Goal: Task Accomplishment & Management: Use online tool/utility

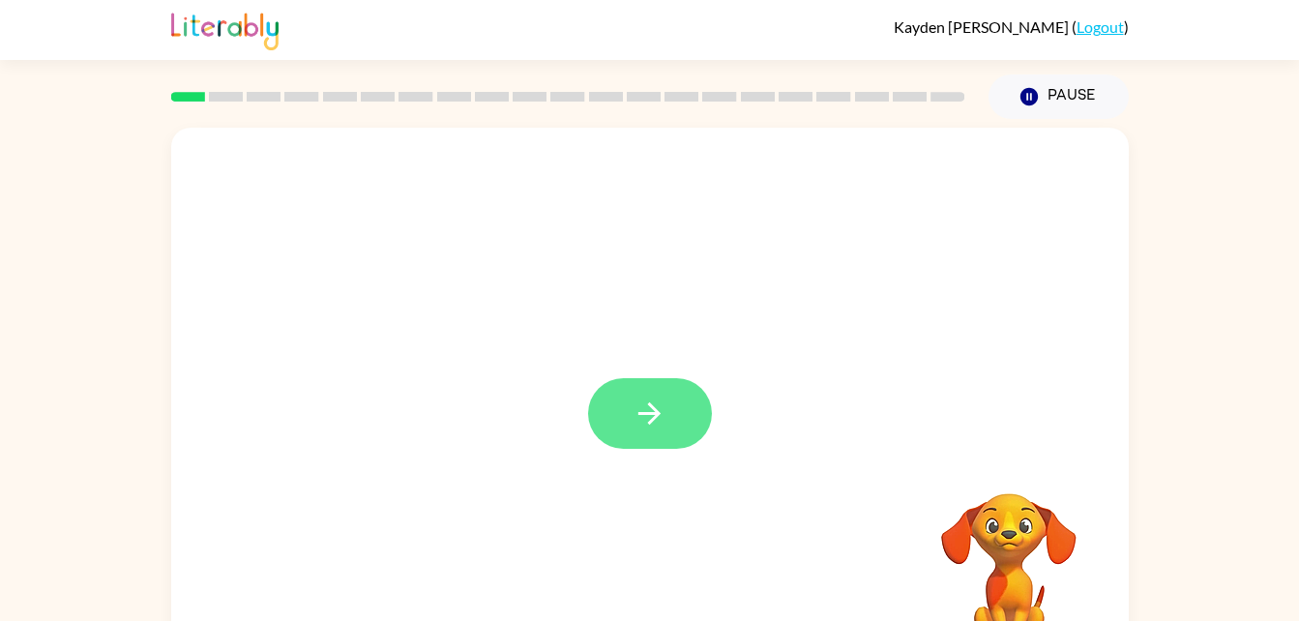
click at [669, 431] on button "button" at bounding box center [650, 413] width 124 height 71
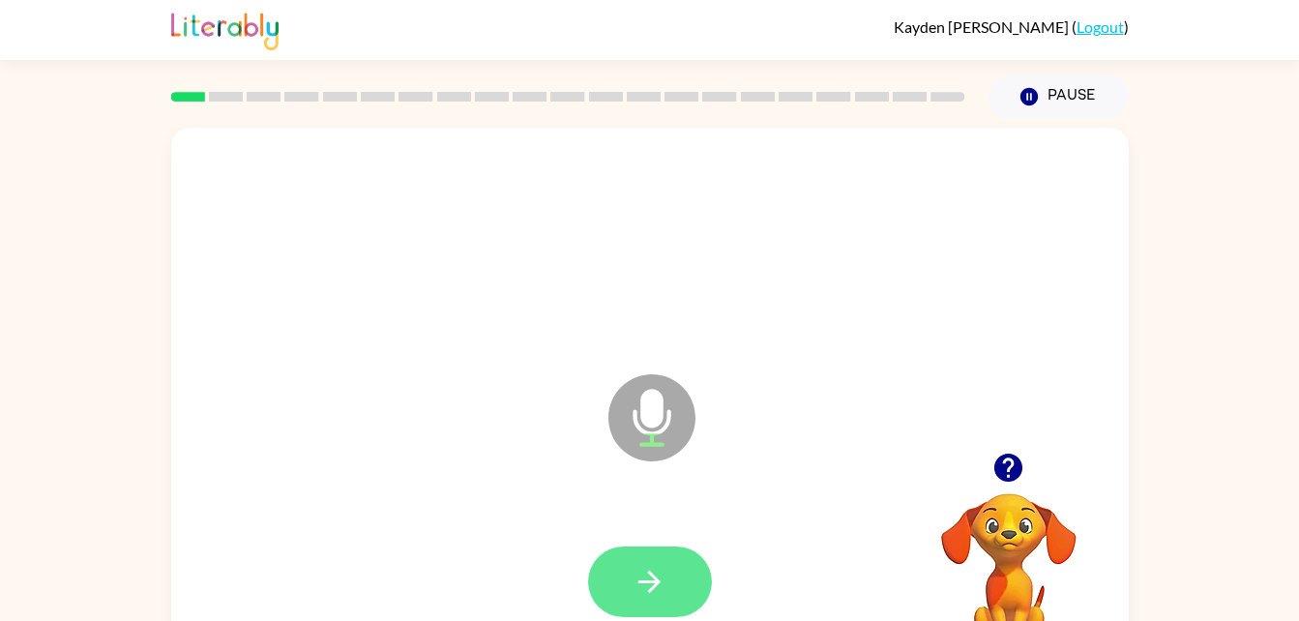
click at [637, 573] on icon "button" at bounding box center [650, 582] width 34 height 34
click at [627, 587] on button "button" at bounding box center [650, 582] width 124 height 71
click at [666, 582] on icon "button" at bounding box center [650, 582] width 34 height 34
click at [611, 547] on div at bounding box center [650, 582] width 124 height 71
click at [676, 581] on button "button" at bounding box center [650, 582] width 124 height 71
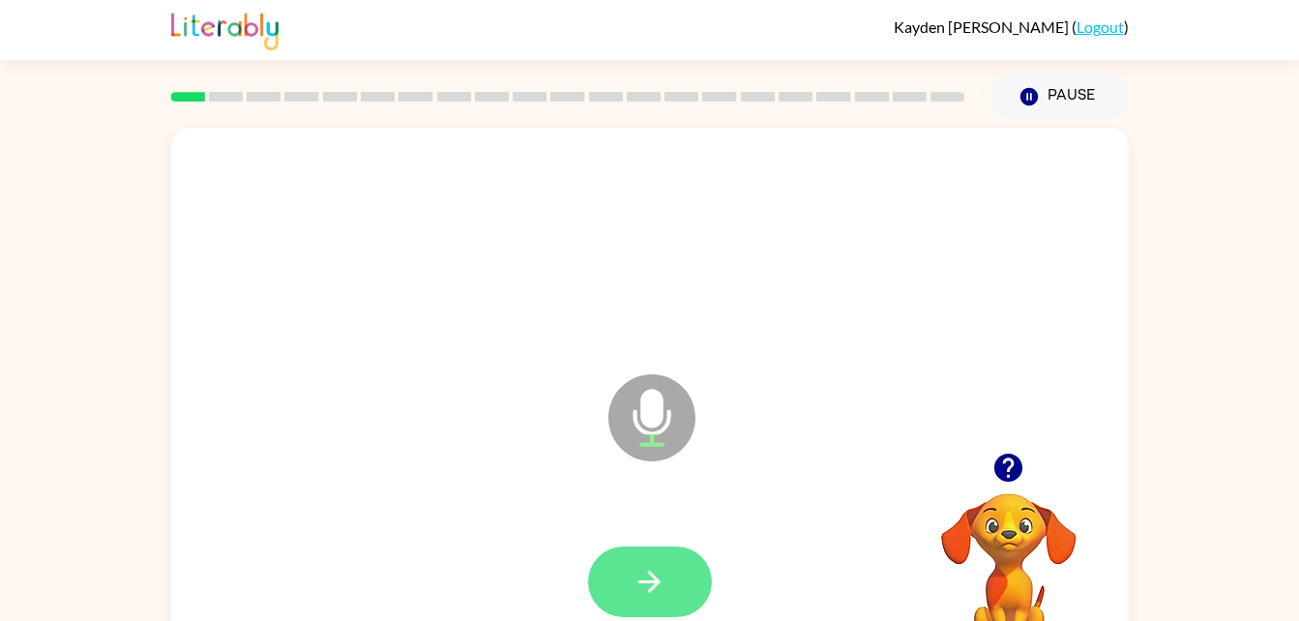
click at [661, 570] on icon "button" at bounding box center [650, 582] width 34 height 34
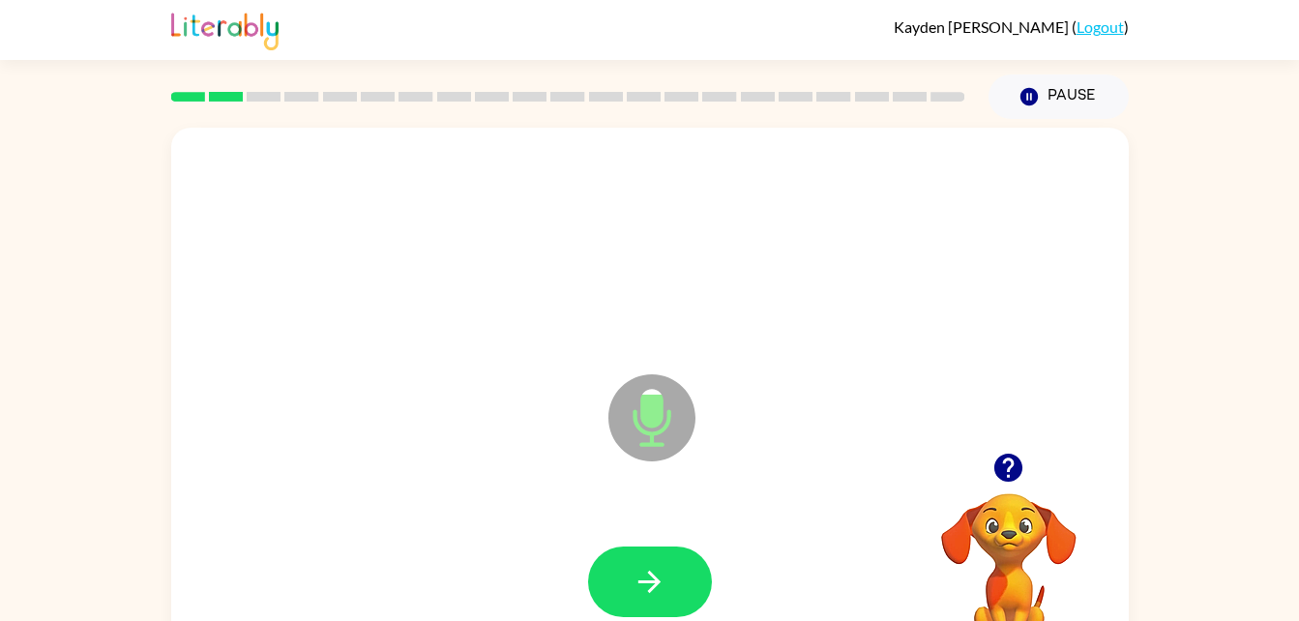
click at [635, 576] on icon "button" at bounding box center [650, 582] width 34 height 34
click at [639, 567] on div at bounding box center [650, 582] width 919 height 159
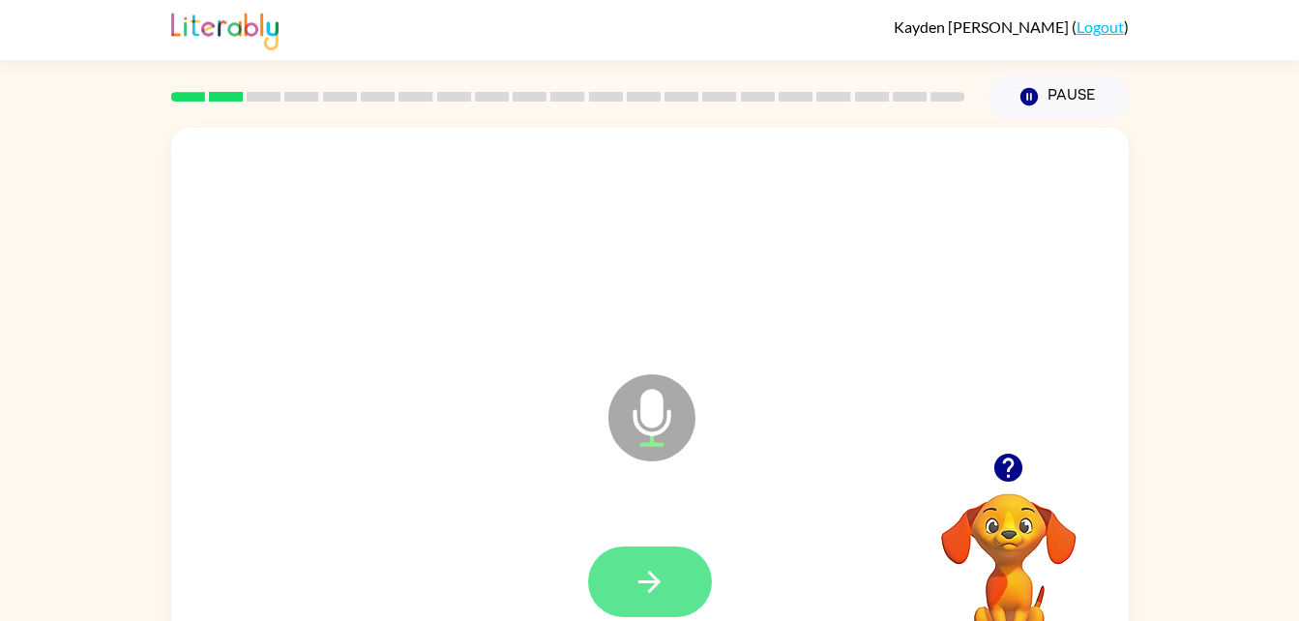
click at [660, 587] on icon "button" at bounding box center [650, 582] width 34 height 34
click at [663, 599] on button "button" at bounding box center [650, 582] width 124 height 71
click at [657, 550] on button "button" at bounding box center [650, 582] width 124 height 71
click at [691, 570] on button "button" at bounding box center [650, 582] width 124 height 71
click at [702, 571] on button "button" at bounding box center [650, 582] width 124 height 71
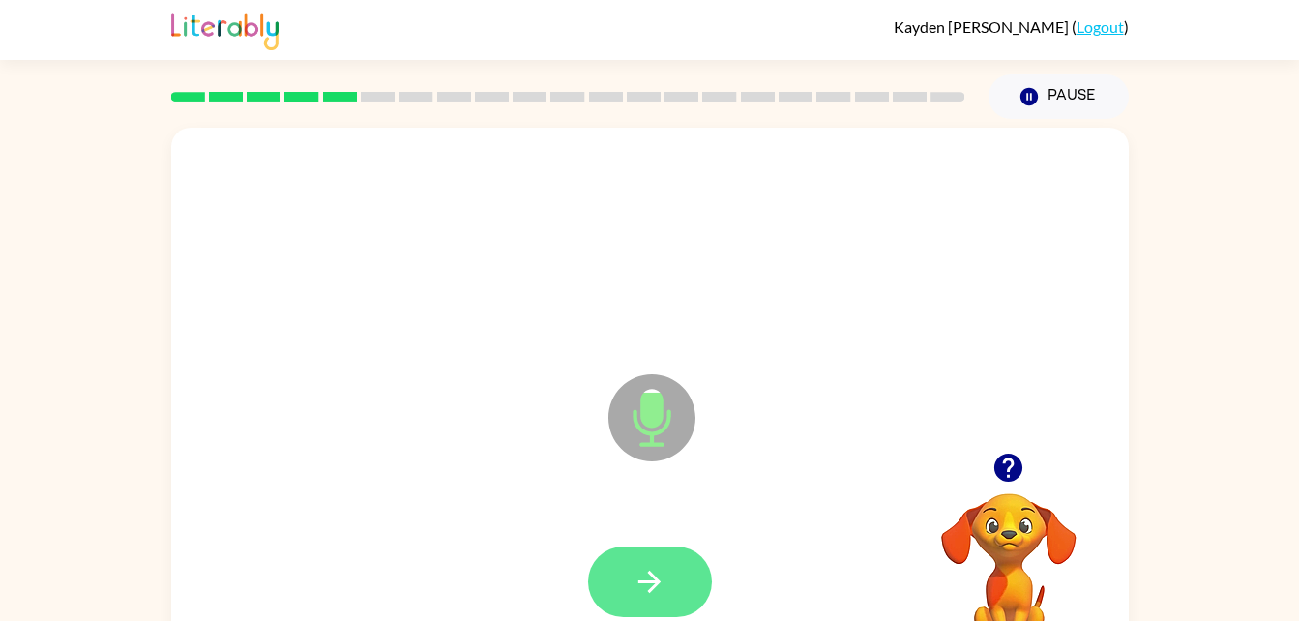
click at [623, 588] on button "button" at bounding box center [650, 582] width 124 height 71
click at [634, 548] on button "button" at bounding box center [650, 582] width 124 height 71
click at [649, 602] on button "button" at bounding box center [650, 582] width 124 height 71
click at [668, 611] on button "button" at bounding box center [650, 582] width 124 height 71
click at [673, 604] on button "button" at bounding box center [650, 582] width 124 height 71
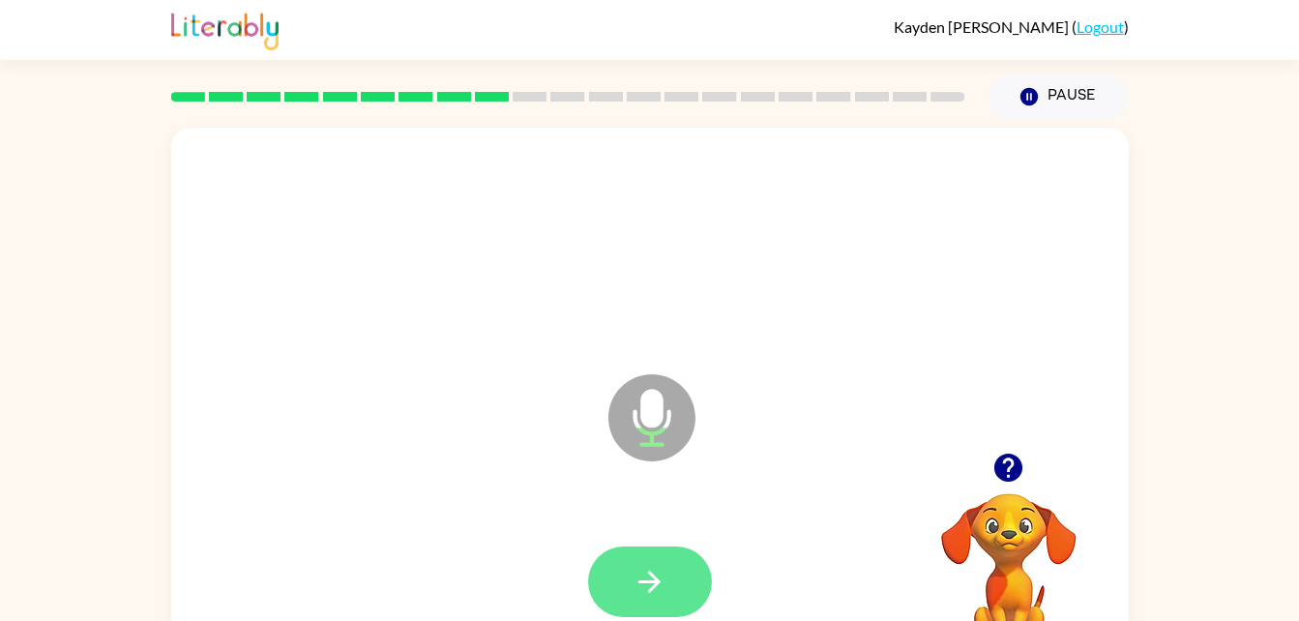
click at [645, 586] on icon "button" at bounding box center [650, 582] width 34 height 34
click at [673, 580] on button "button" at bounding box center [650, 582] width 124 height 71
click at [662, 566] on icon "button" at bounding box center [650, 582] width 34 height 34
click at [649, 594] on icon "button" at bounding box center [650, 582] width 34 height 34
click at [652, 581] on icon "button" at bounding box center [650, 582] width 22 height 22
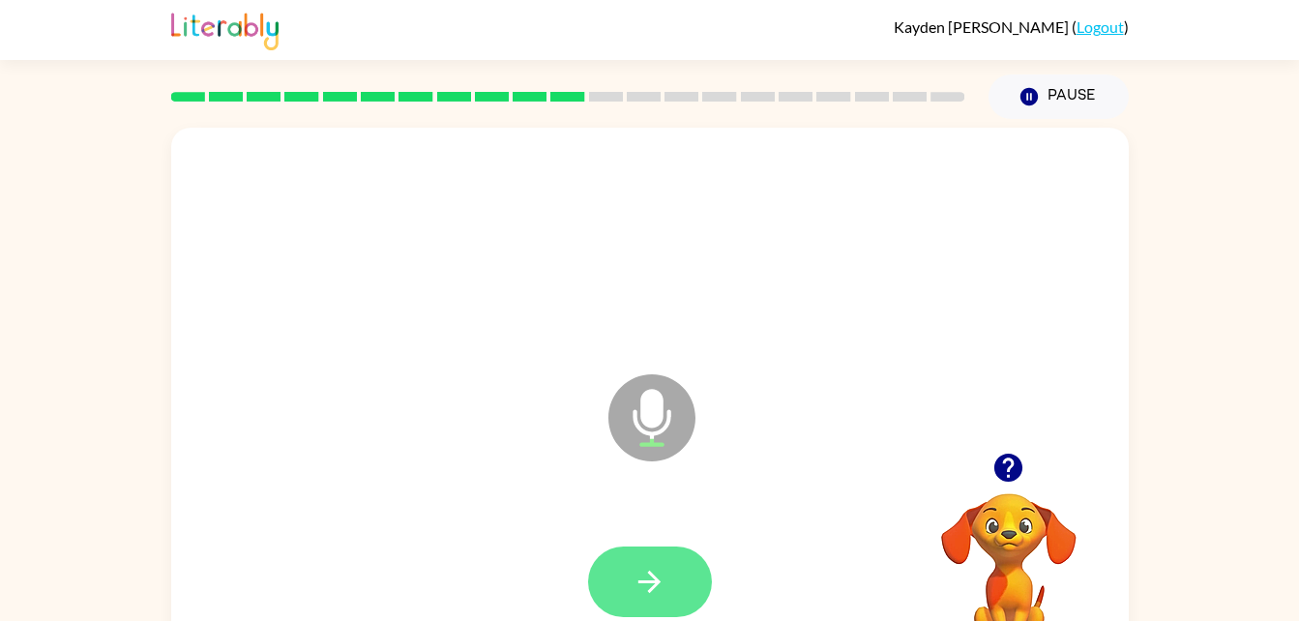
click at [668, 590] on button "button" at bounding box center [650, 582] width 124 height 71
click at [648, 581] on icon "button" at bounding box center [650, 582] width 22 height 22
click at [662, 588] on icon "button" at bounding box center [650, 582] width 34 height 34
click at [653, 568] on icon "button" at bounding box center [650, 582] width 34 height 34
click at [654, 584] on icon "button" at bounding box center [650, 582] width 34 height 34
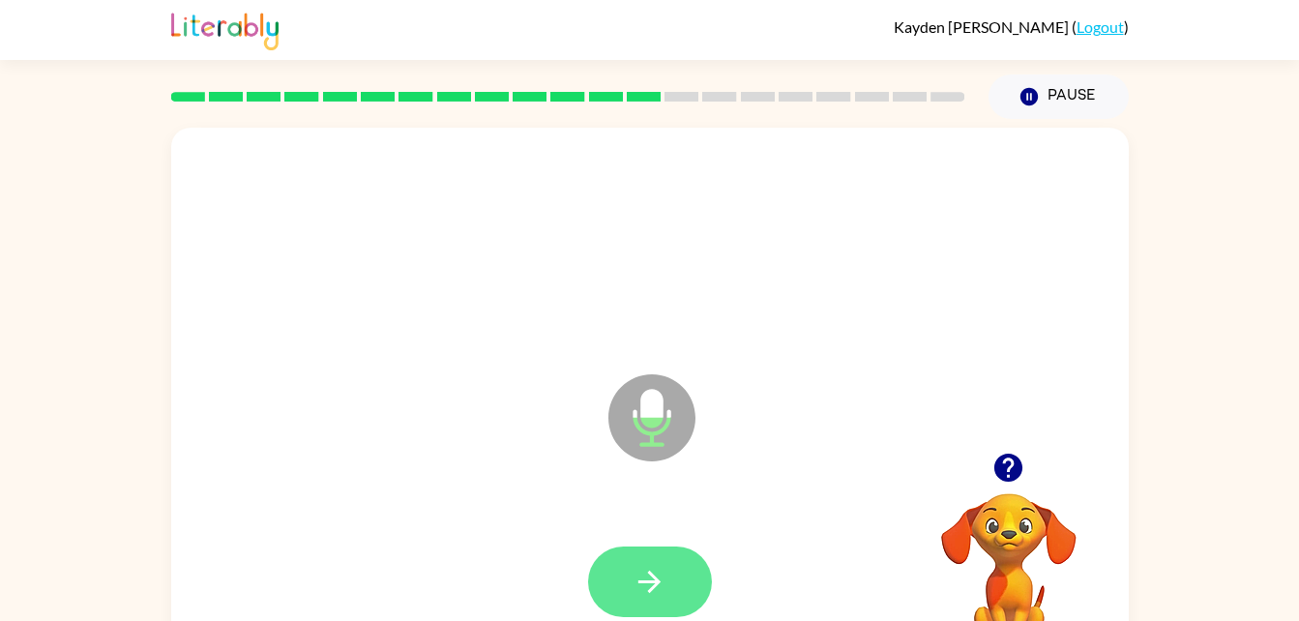
click at [667, 592] on button "button" at bounding box center [650, 582] width 124 height 71
click at [647, 430] on icon at bounding box center [652, 417] width 87 height 87
click at [674, 552] on button "button" at bounding box center [650, 582] width 124 height 71
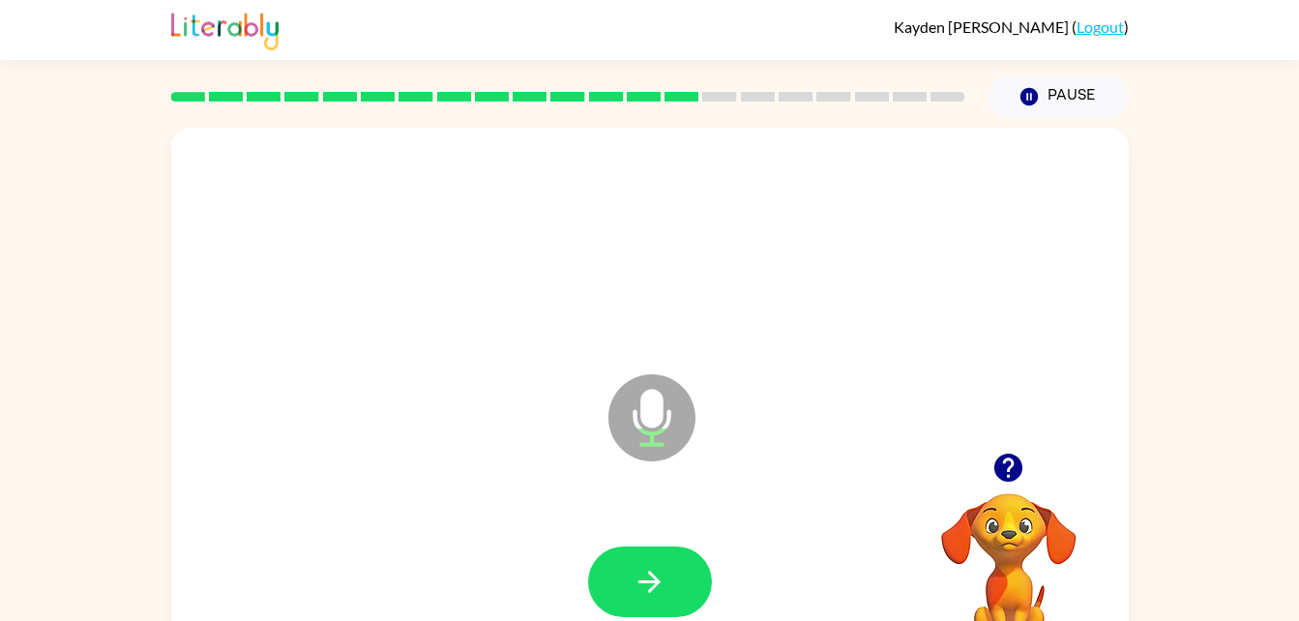
click at [701, 549] on div at bounding box center [650, 582] width 124 height 71
click at [669, 548] on button "button" at bounding box center [650, 582] width 124 height 71
click at [648, 598] on icon "button" at bounding box center [650, 582] width 34 height 34
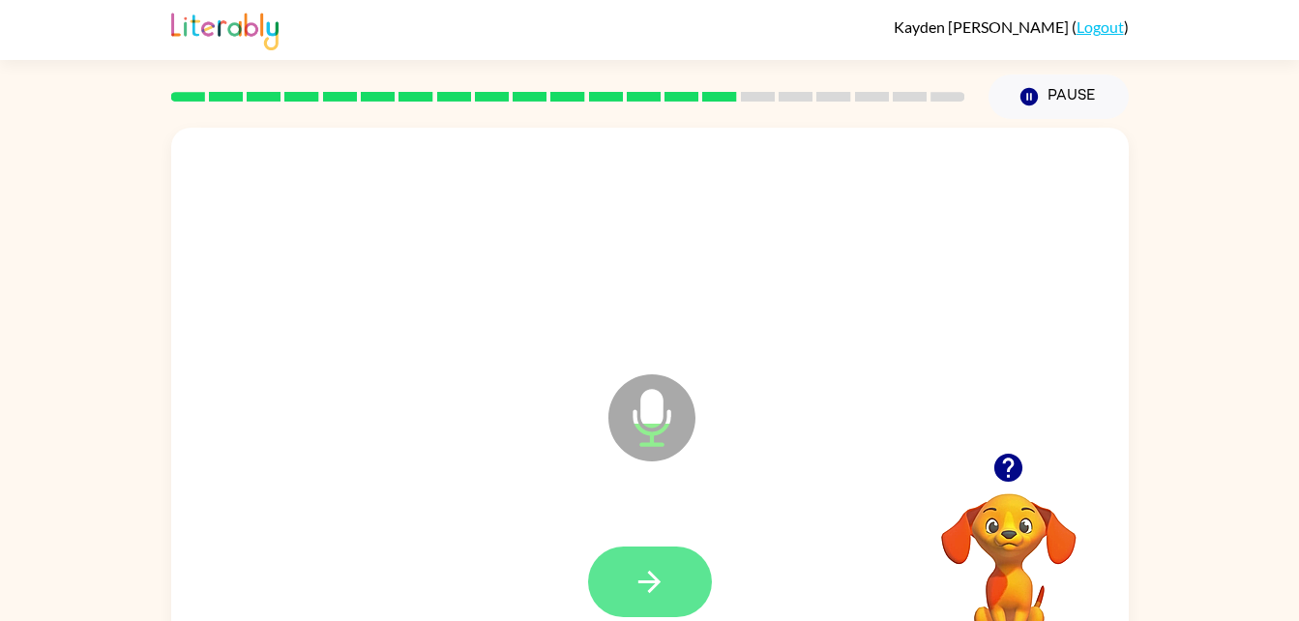
click at [683, 587] on button "button" at bounding box center [650, 582] width 124 height 71
click at [619, 570] on button "button" at bounding box center [650, 582] width 124 height 71
click at [635, 589] on icon "button" at bounding box center [650, 582] width 34 height 34
click at [657, 593] on icon "button" at bounding box center [650, 582] width 34 height 34
click at [678, 567] on button "button" at bounding box center [650, 582] width 124 height 71
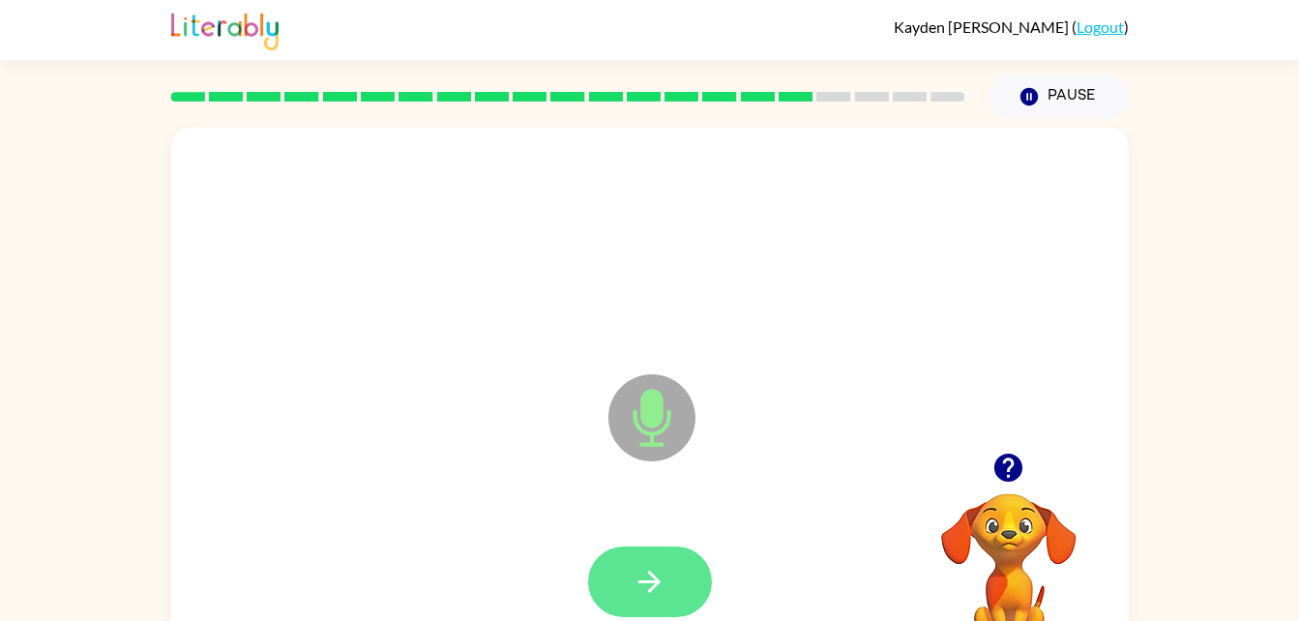
click at [685, 578] on button "button" at bounding box center [650, 582] width 124 height 71
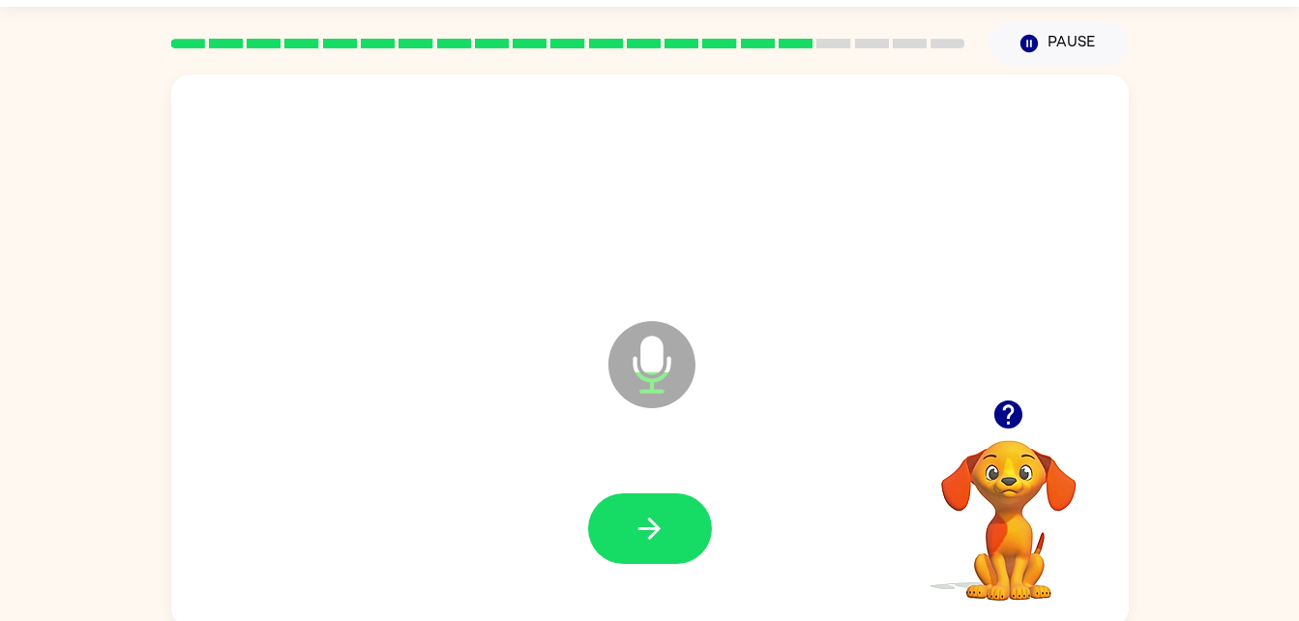
scroll to position [59, 0]
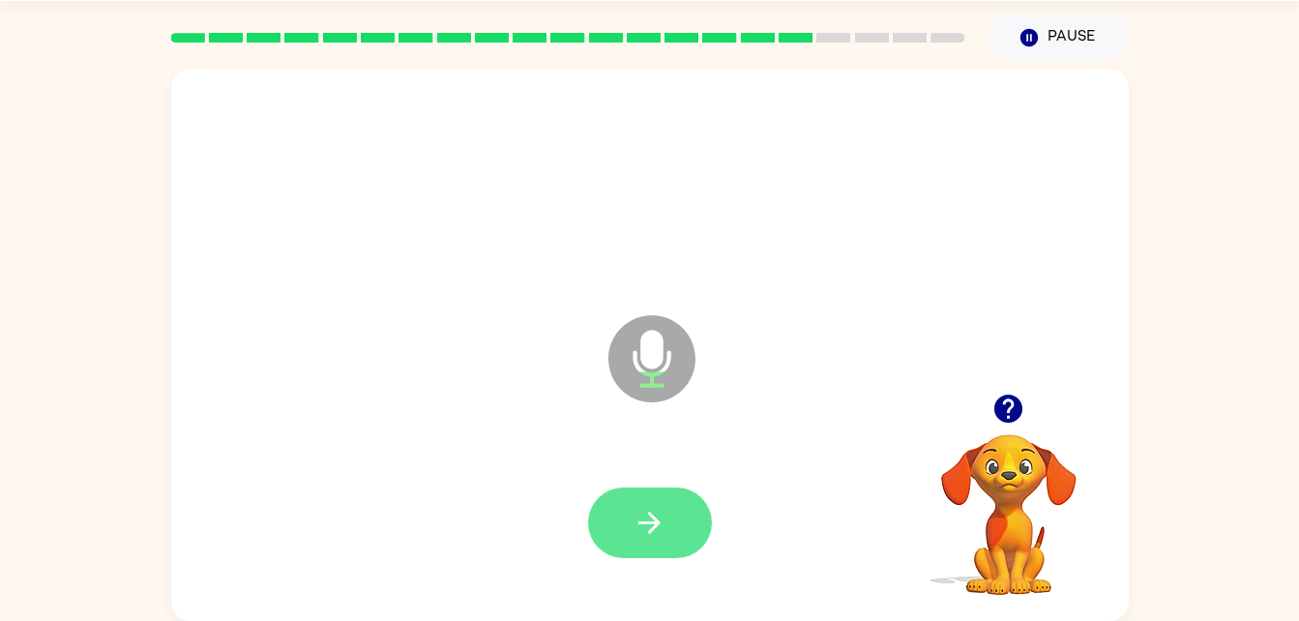
click at [678, 533] on button "button" at bounding box center [650, 523] width 124 height 71
click at [687, 542] on button "button" at bounding box center [650, 523] width 124 height 71
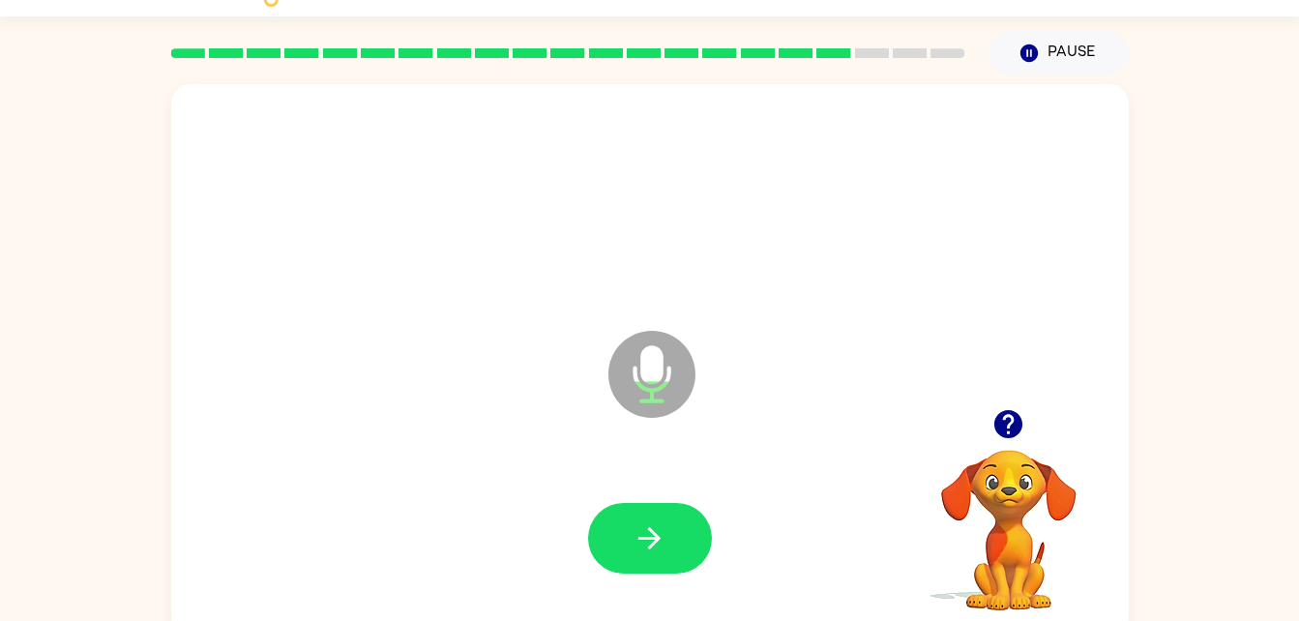
scroll to position [36, 0]
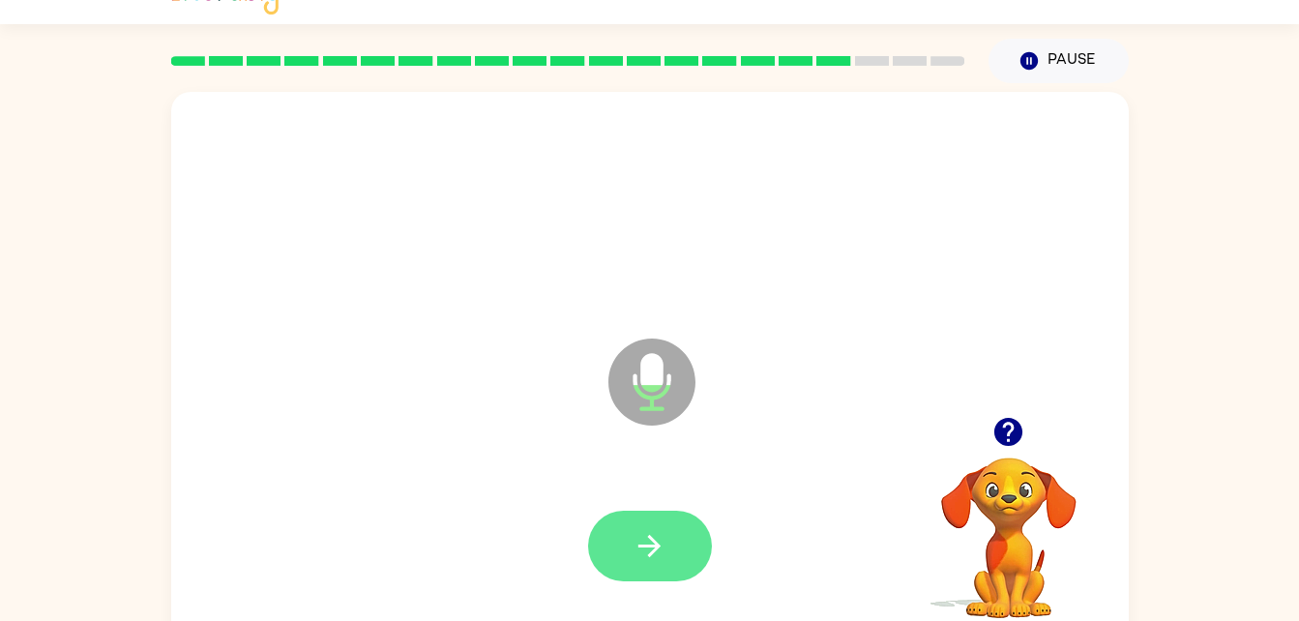
click at [648, 546] on icon "button" at bounding box center [650, 546] width 22 height 22
click at [658, 552] on icon "button" at bounding box center [650, 546] width 34 height 34
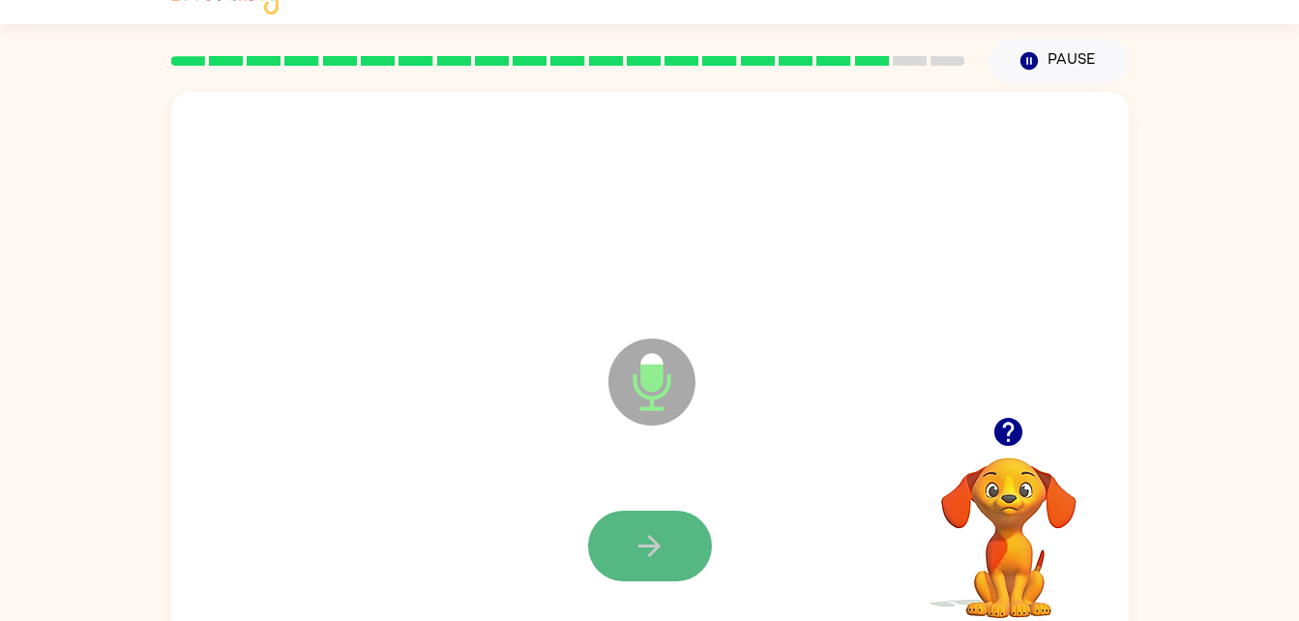
click at [633, 536] on icon "button" at bounding box center [650, 546] width 34 height 34
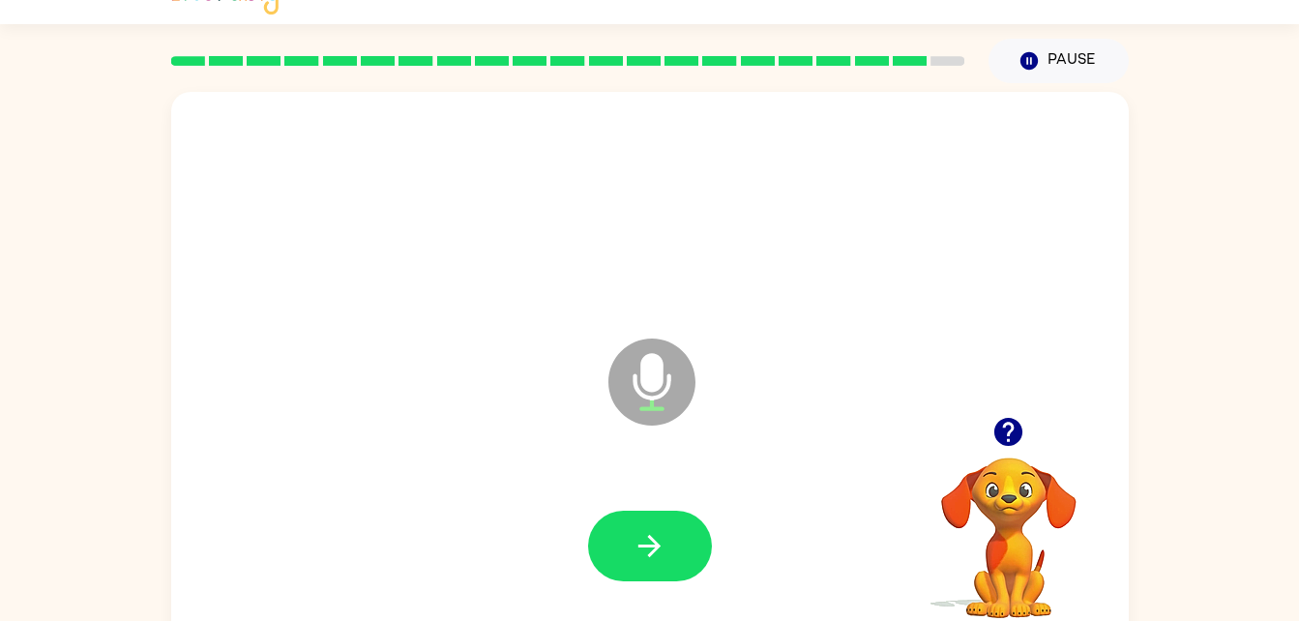
drag, startPoint x: 633, startPoint y: 536, endPoint x: 628, endPoint y: 548, distance: 12.6
click at [628, 548] on button "button" at bounding box center [650, 546] width 124 height 71
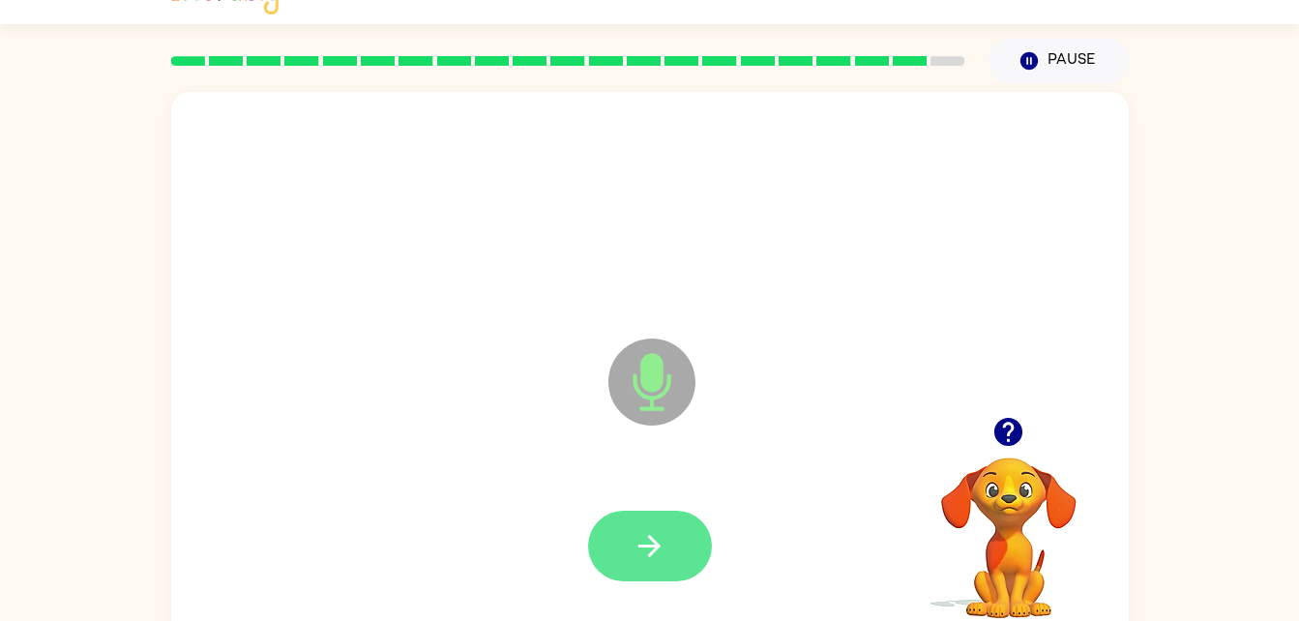
click at [637, 545] on icon "button" at bounding box center [650, 546] width 34 height 34
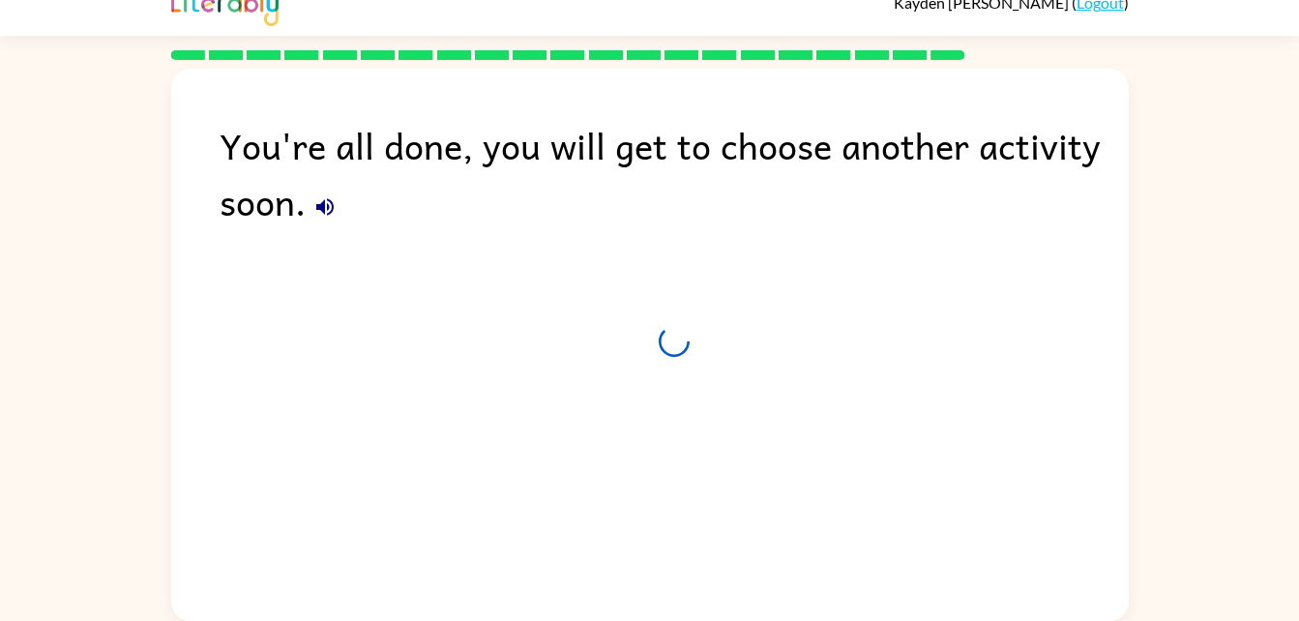
scroll to position [24, 0]
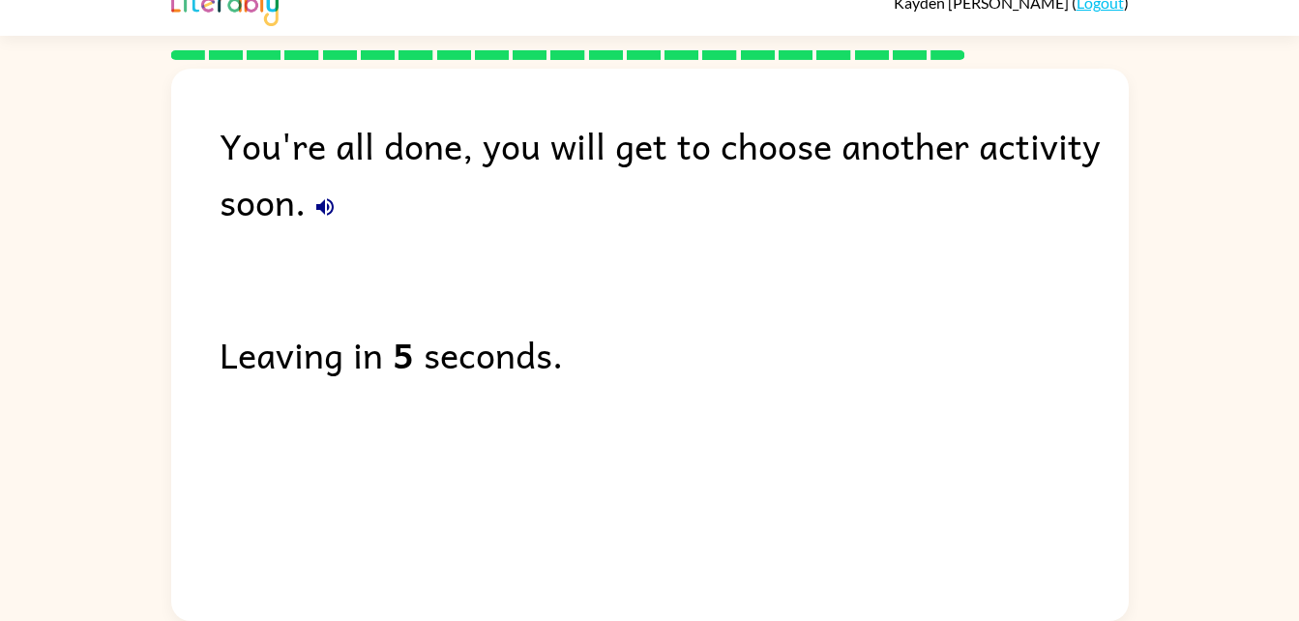
click at [645, 556] on div "You're all done, you will get to choose another activity soon. Leaving in 5 sec…" at bounding box center [650, 340] width 958 height 543
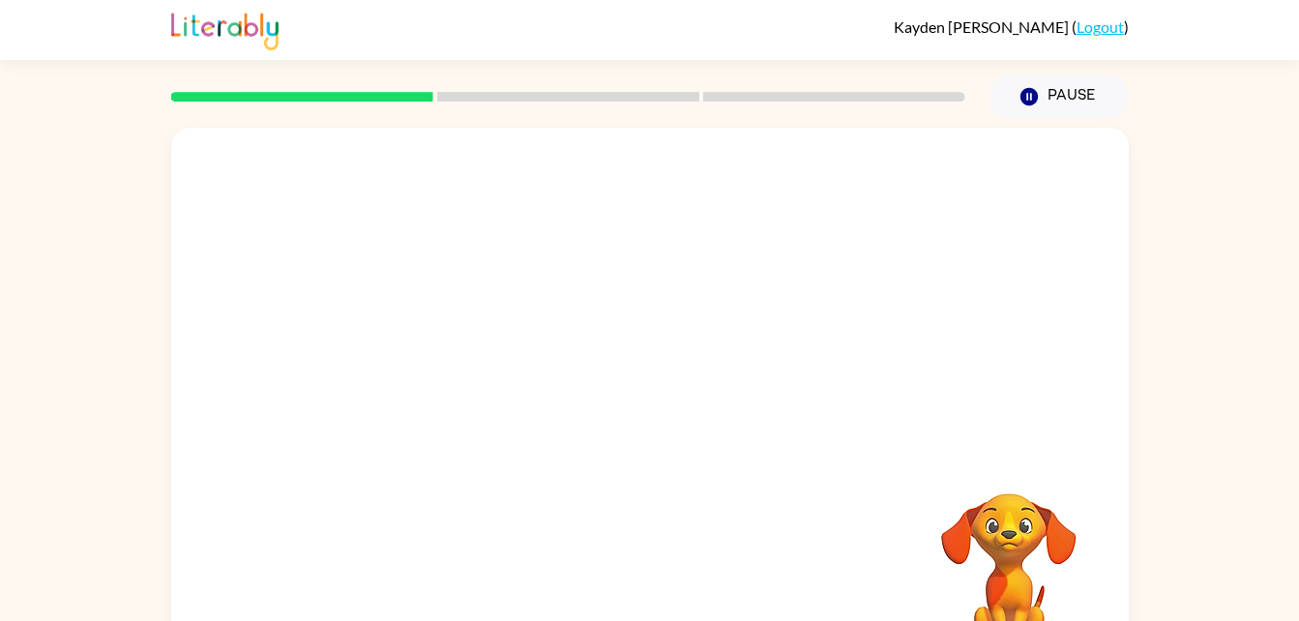
click at [971, 463] on video "Your browser must support playing .mp4 files to use Literably. Please try using…" at bounding box center [1009, 560] width 194 height 194
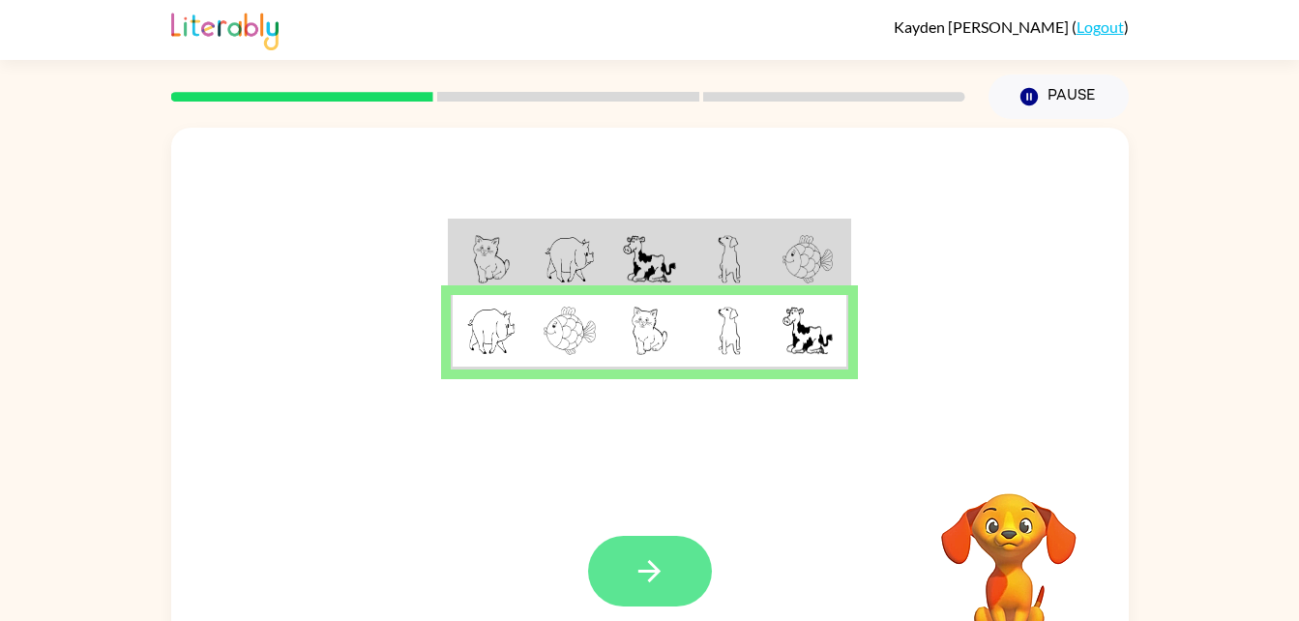
click at [664, 581] on icon "button" at bounding box center [650, 571] width 34 height 34
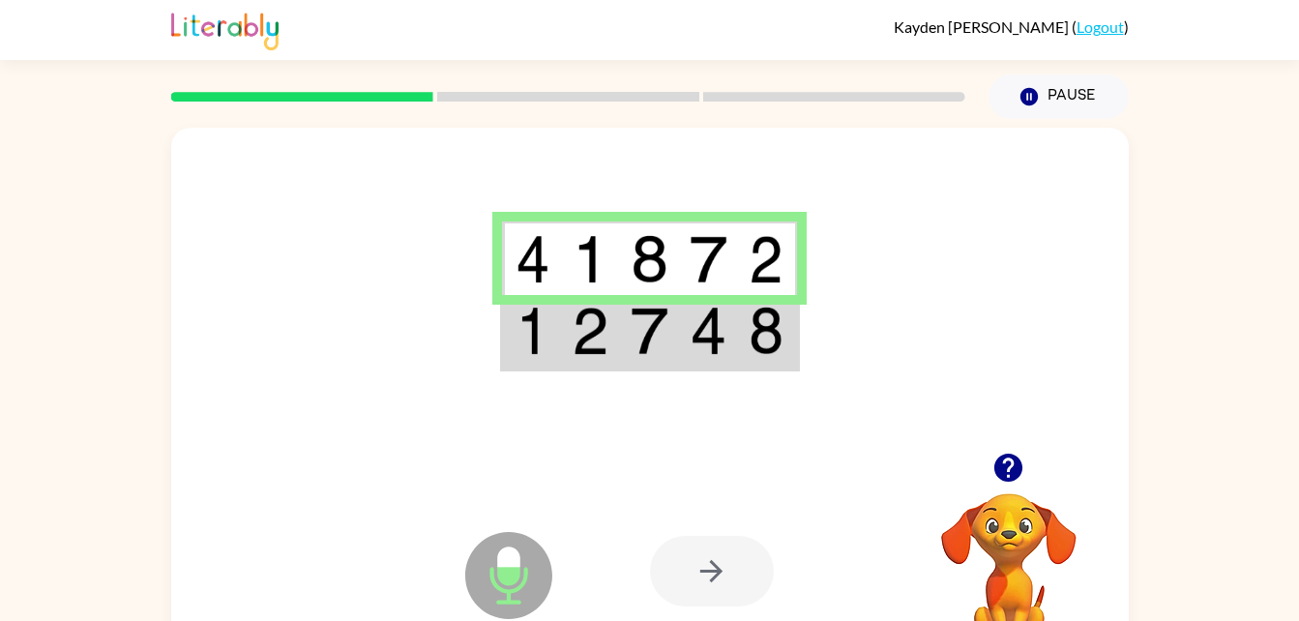
click at [701, 592] on div at bounding box center [712, 571] width 124 height 71
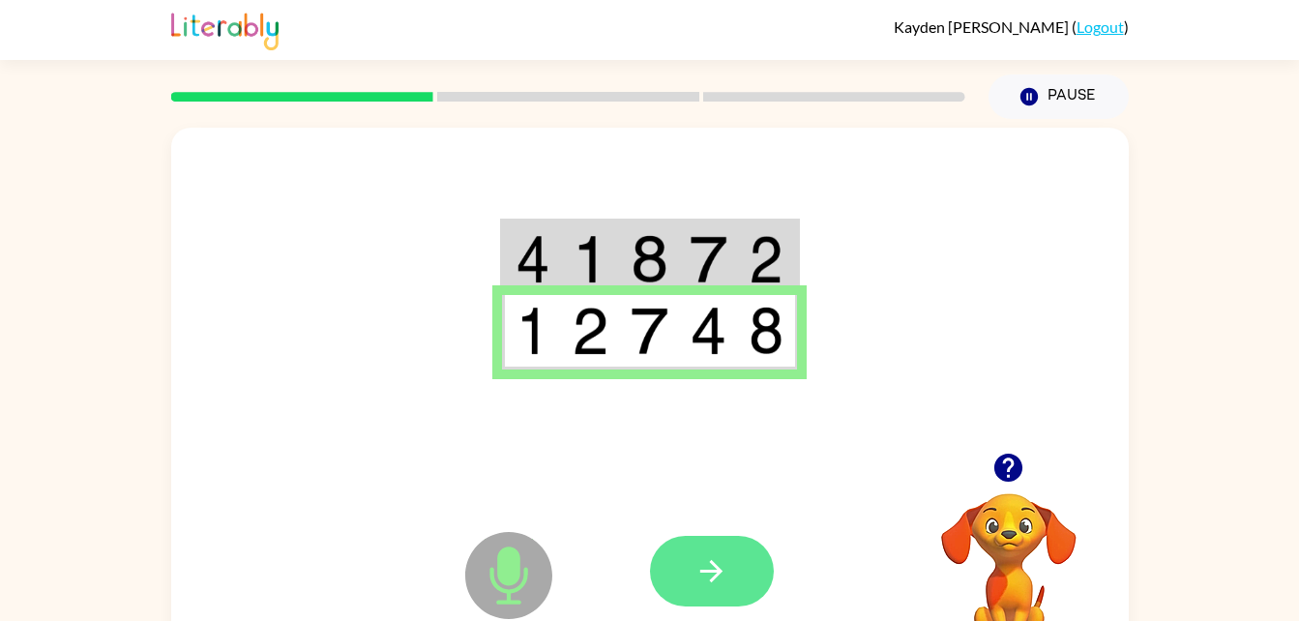
click at [716, 564] on icon "button" at bounding box center [712, 571] width 34 height 34
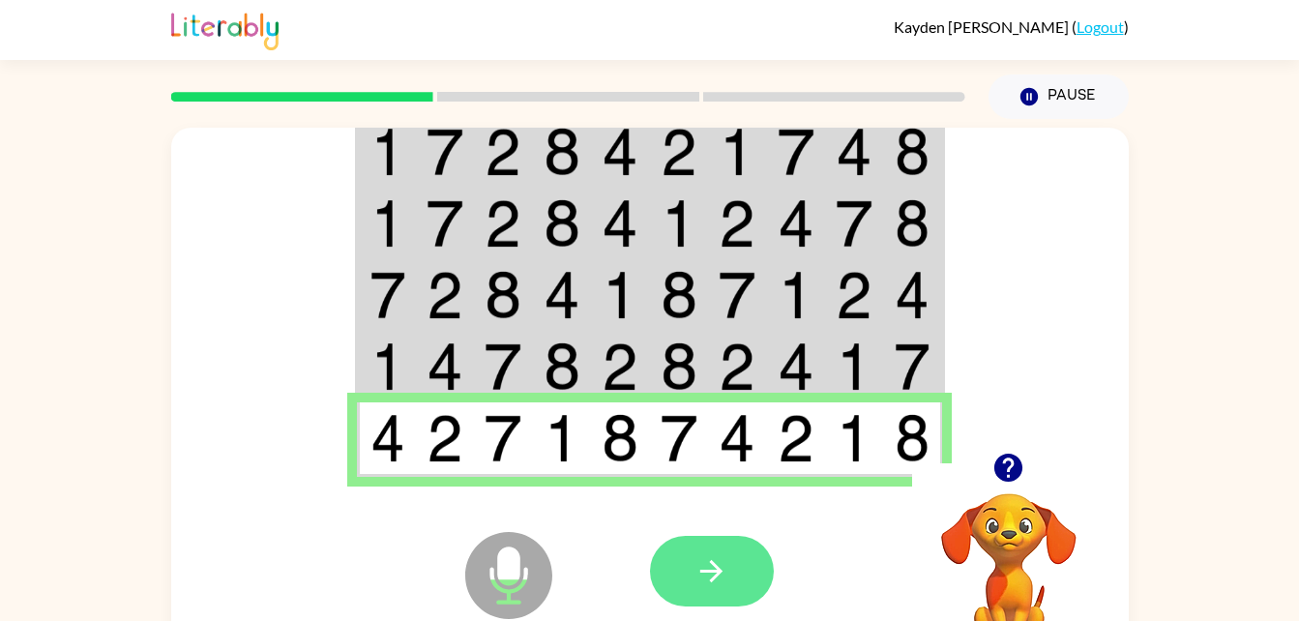
click at [694, 560] on button "button" at bounding box center [712, 571] width 124 height 71
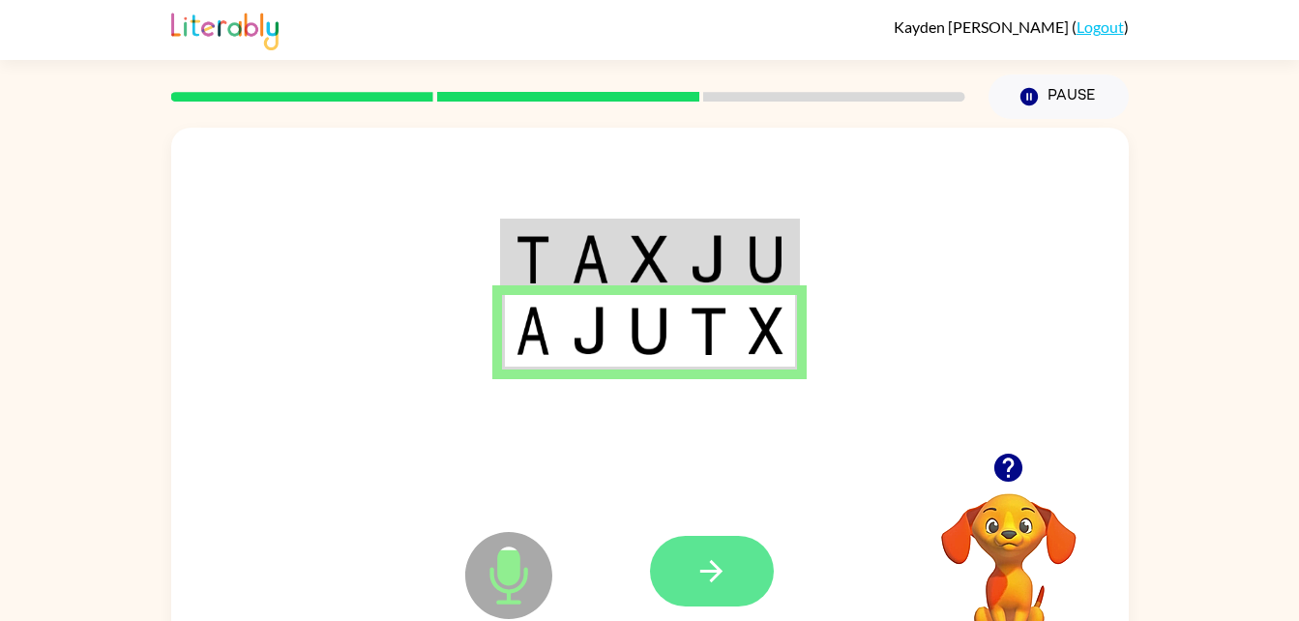
click at [734, 591] on button "button" at bounding box center [712, 571] width 124 height 71
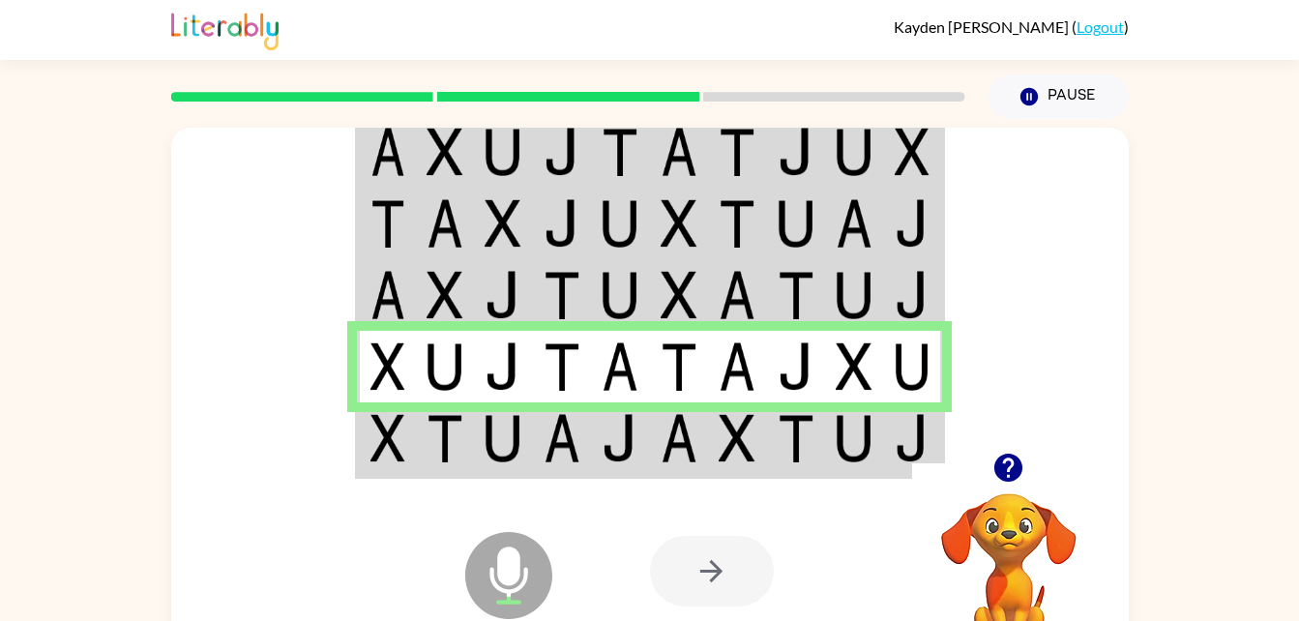
click at [679, 571] on div at bounding box center [712, 571] width 124 height 71
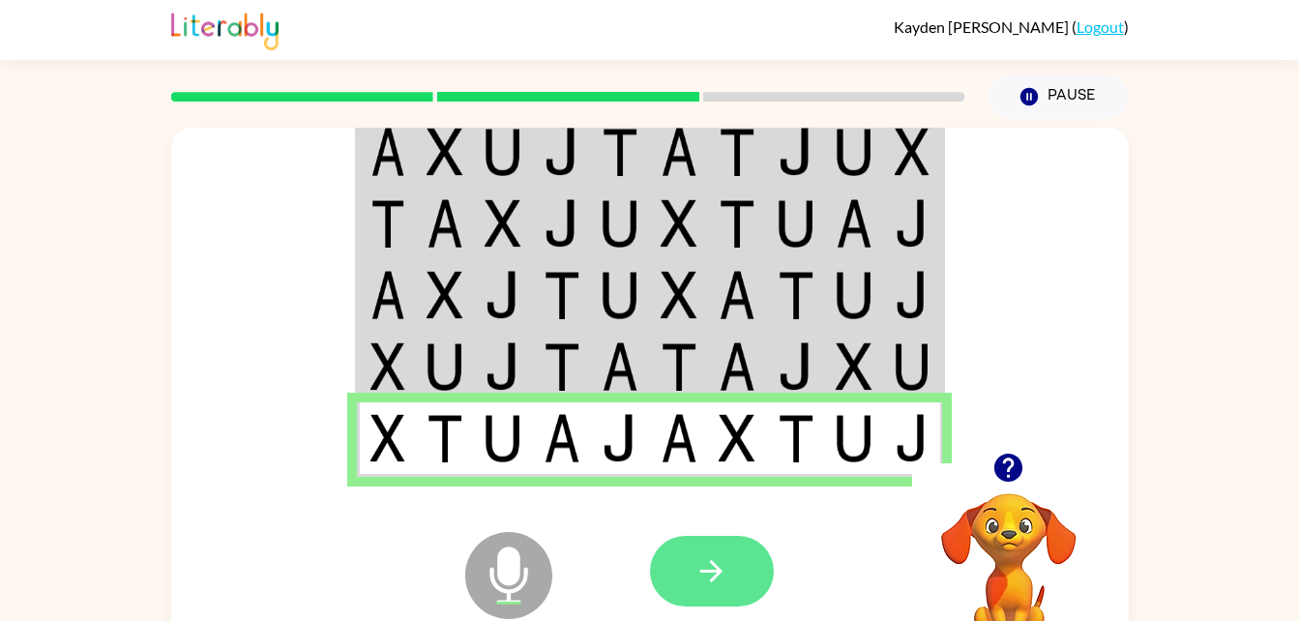
click at [744, 598] on button "button" at bounding box center [712, 571] width 124 height 71
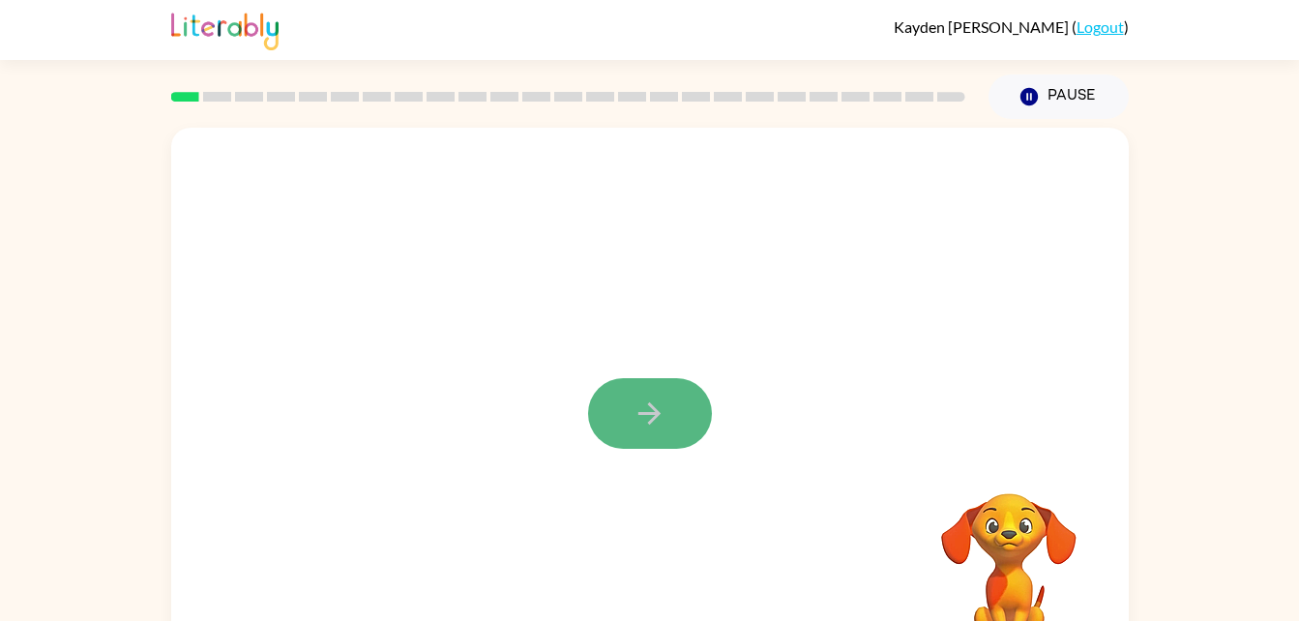
click at [685, 412] on button "button" at bounding box center [650, 413] width 124 height 71
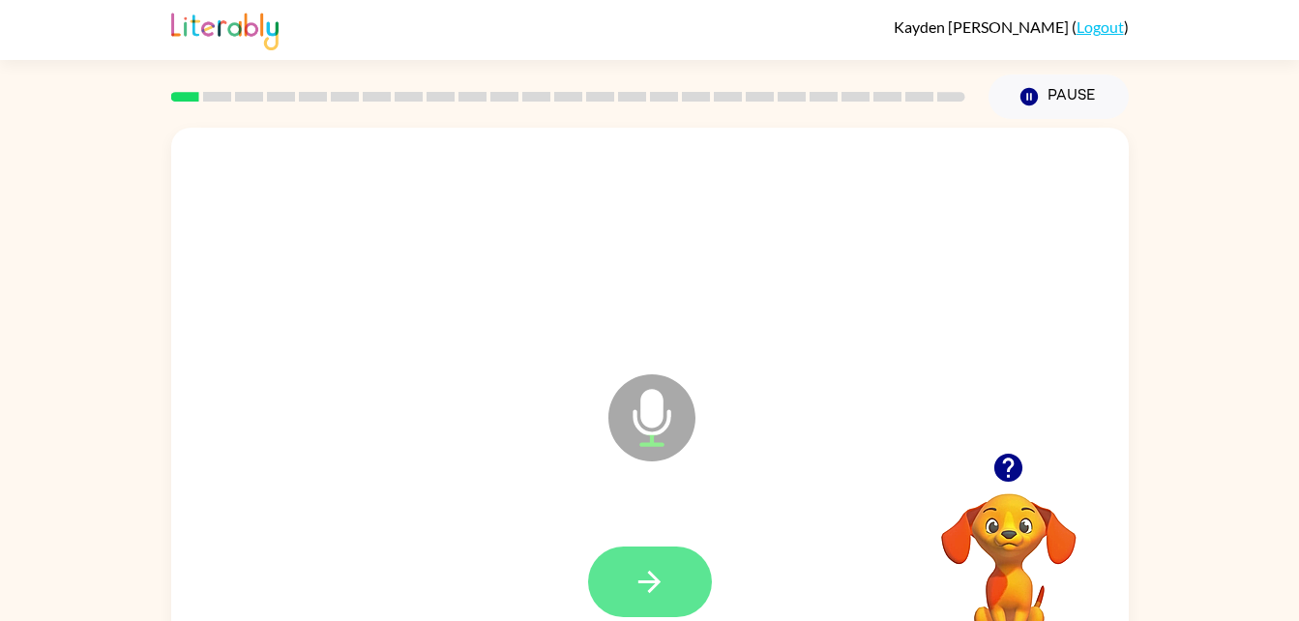
click at [636, 582] on icon "button" at bounding box center [650, 582] width 34 height 34
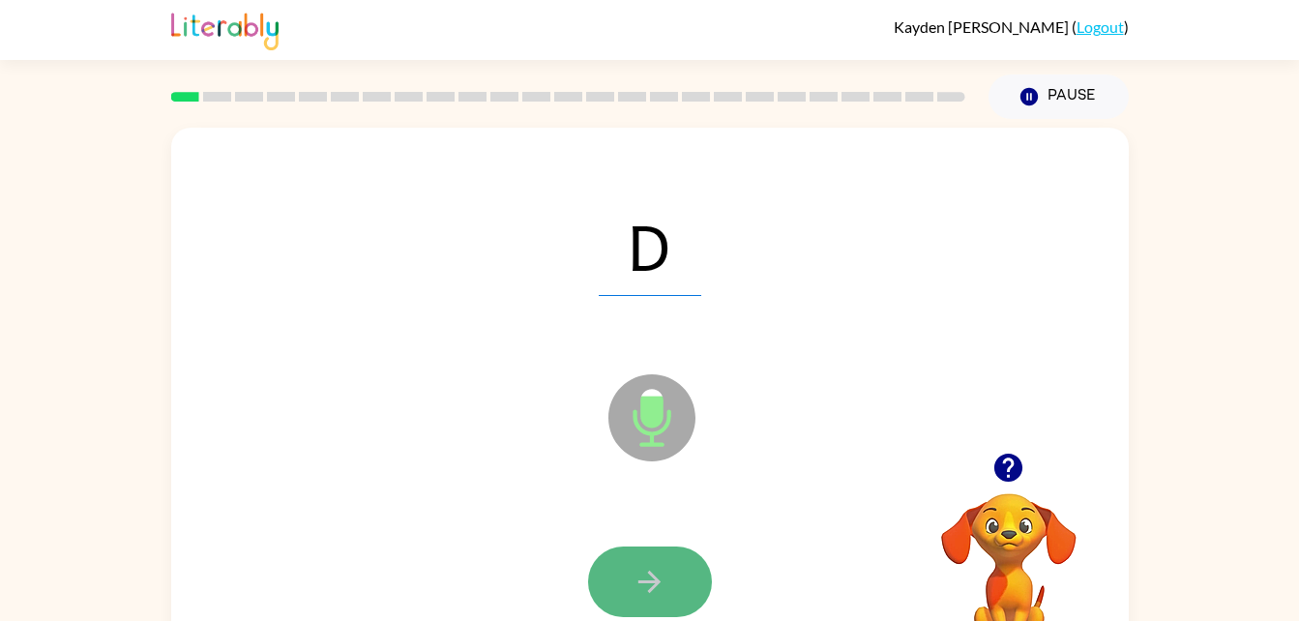
click at [643, 583] on icon "button" at bounding box center [650, 582] width 34 height 34
click at [642, 592] on icon "button" at bounding box center [650, 582] width 34 height 34
click at [656, 565] on icon "button" at bounding box center [650, 582] width 34 height 34
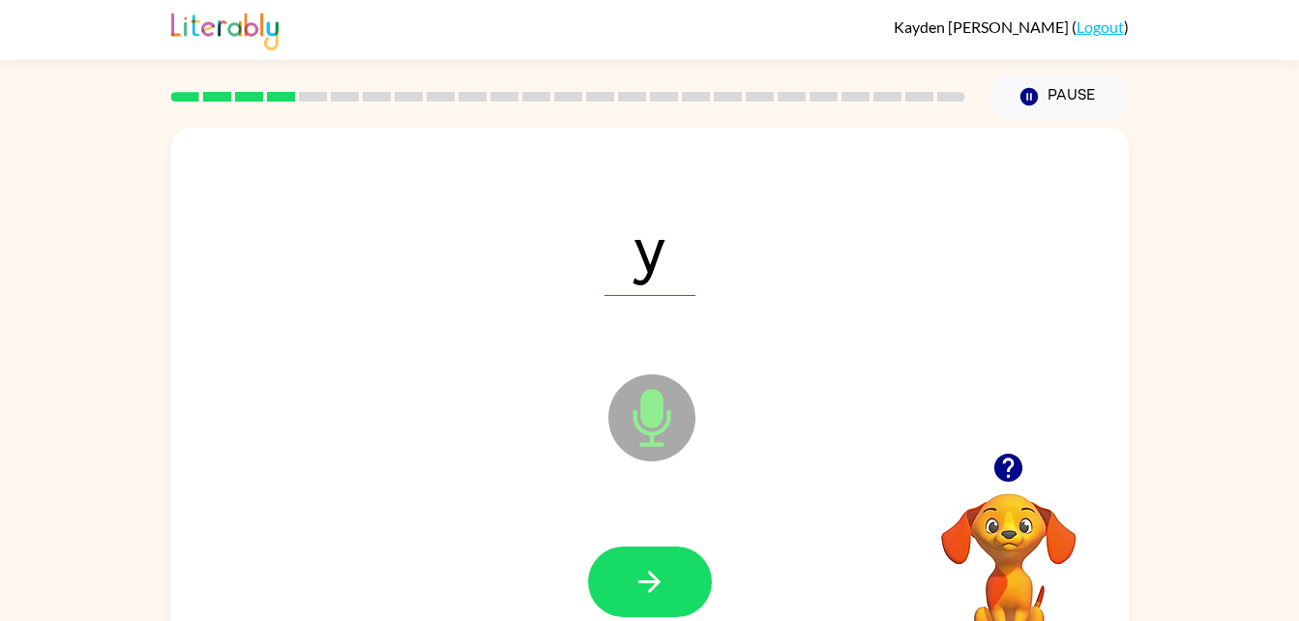
click at [648, 428] on icon at bounding box center [652, 417] width 87 height 87
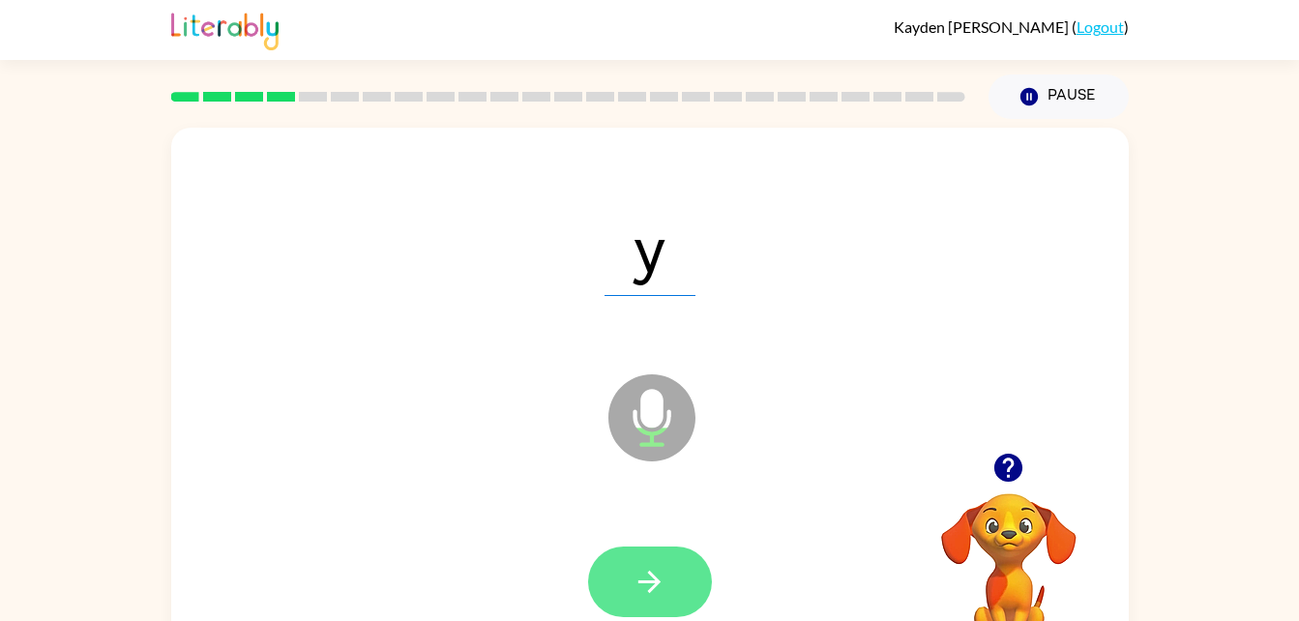
click at [596, 587] on button "button" at bounding box center [650, 582] width 124 height 71
click at [657, 565] on icon "button" at bounding box center [650, 582] width 34 height 34
click at [671, 560] on button "button" at bounding box center [650, 582] width 124 height 71
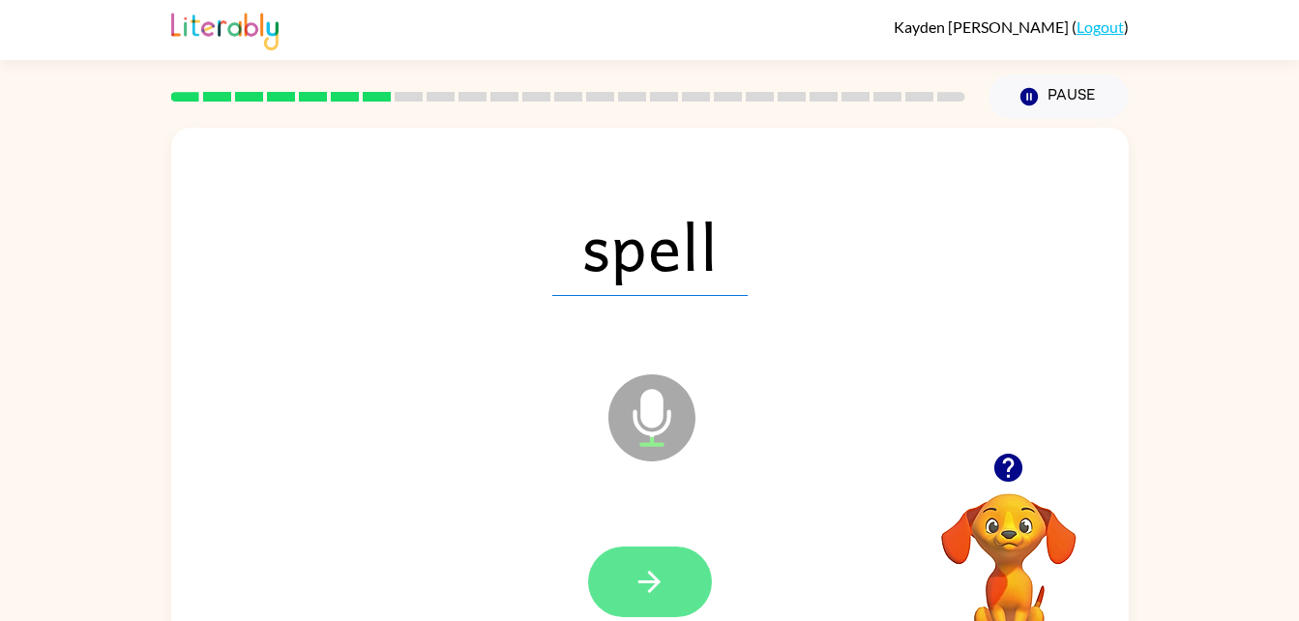
click at [630, 569] on button "button" at bounding box center [650, 582] width 124 height 71
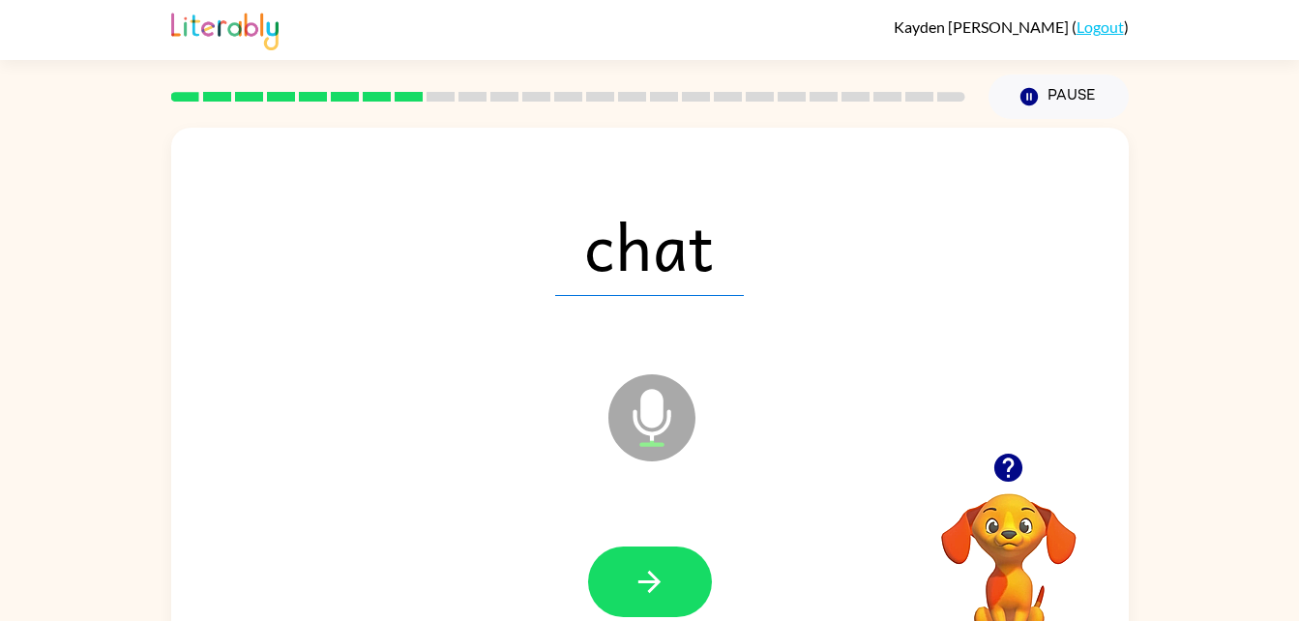
click at [631, 536] on div at bounding box center [650, 582] width 919 height 159
click at [651, 565] on icon "button" at bounding box center [650, 582] width 34 height 34
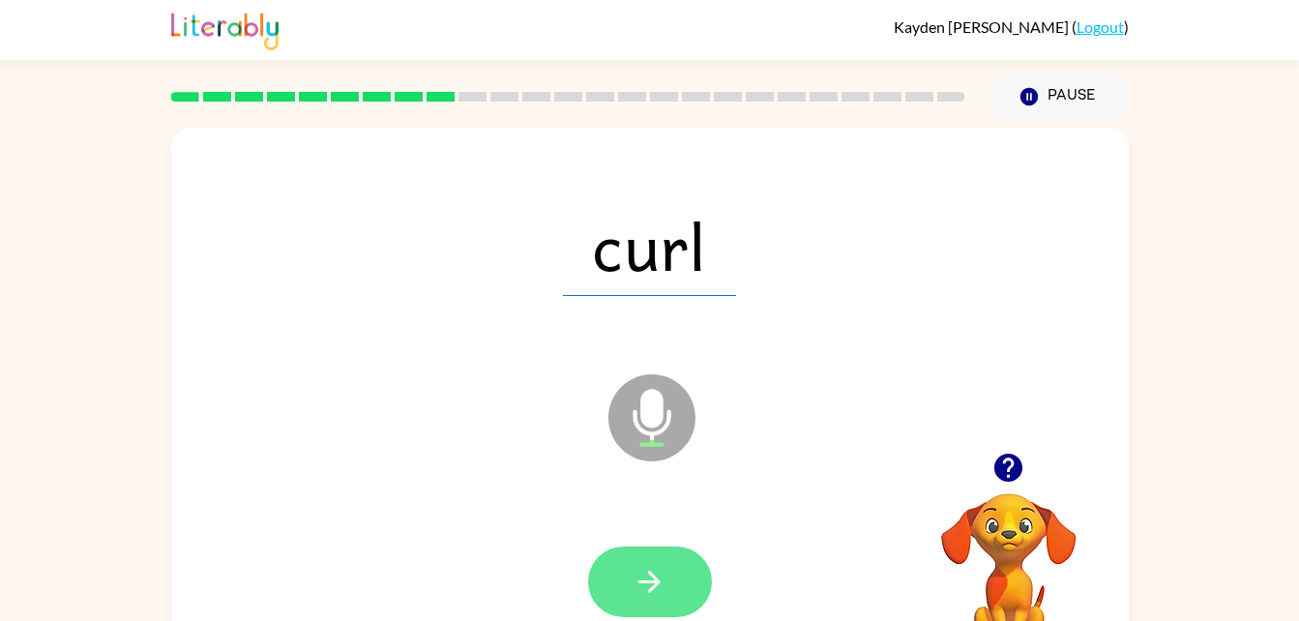
click at [661, 584] on icon "button" at bounding box center [650, 582] width 34 height 34
click at [643, 573] on icon "button" at bounding box center [650, 582] width 34 height 34
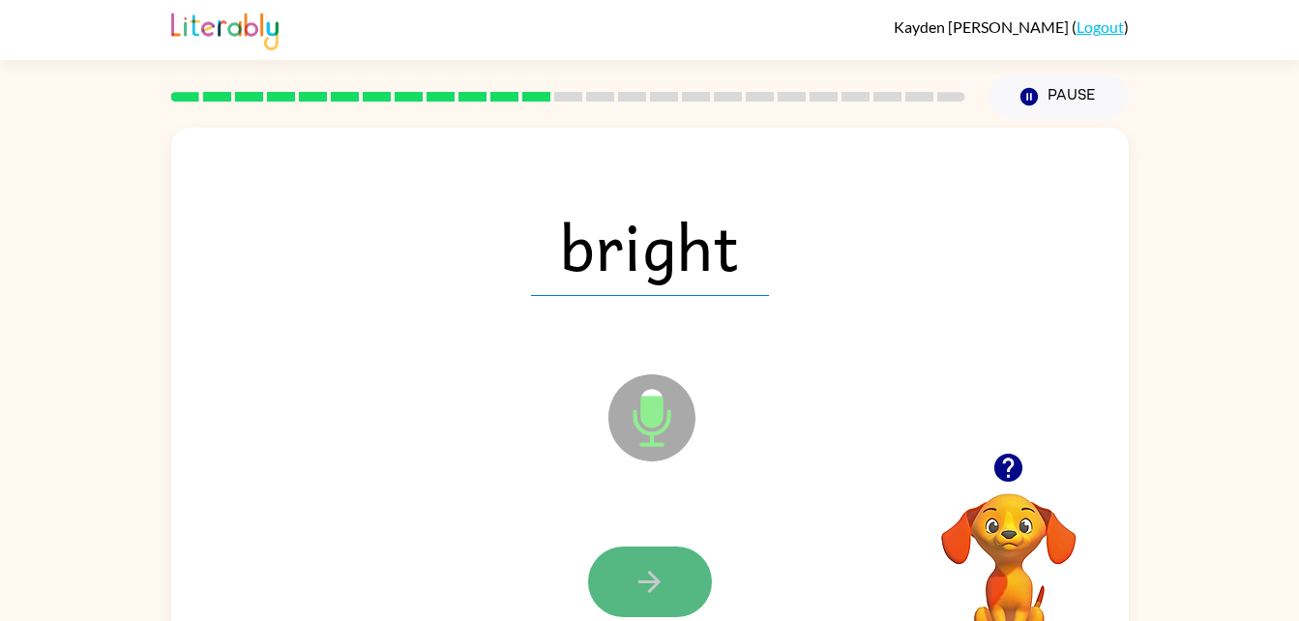
click at [657, 552] on button "button" at bounding box center [650, 582] width 124 height 71
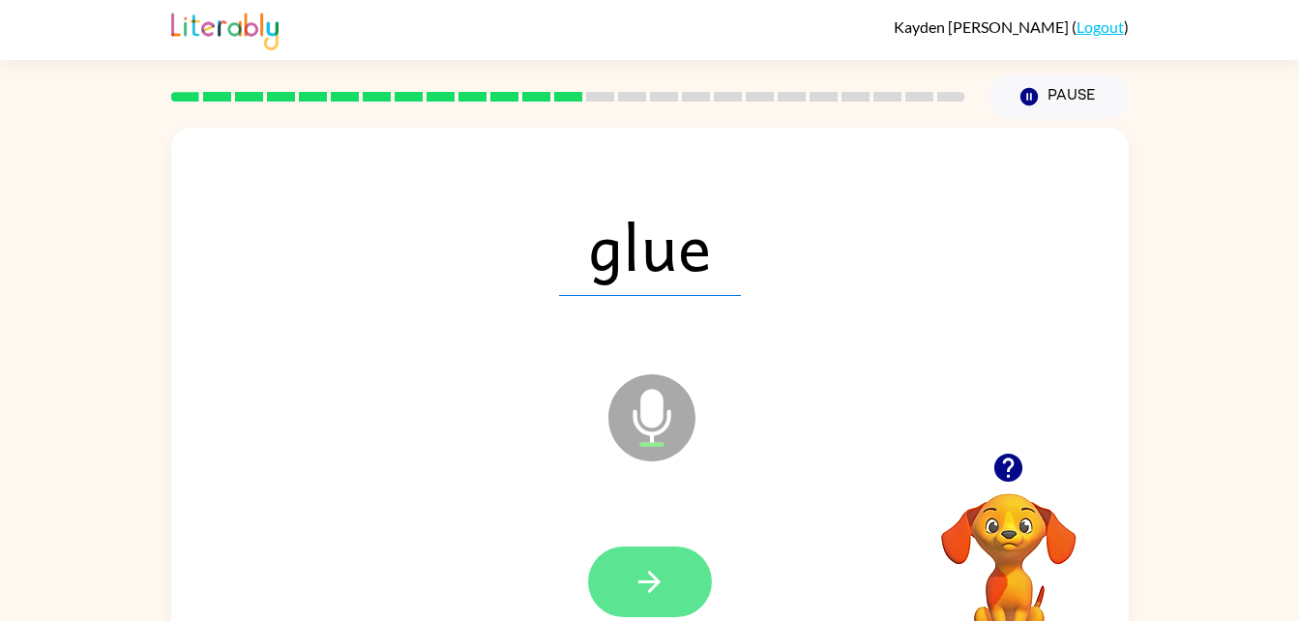
click at [671, 581] on button "button" at bounding box center [650, 582] width 124 height 71
click at [653, 583] on icon "button" at bounding box center [650, 582] width 34 height 34
click at [638, 575] on icon "button" at bounding box center [650, 582] width 34 height 34
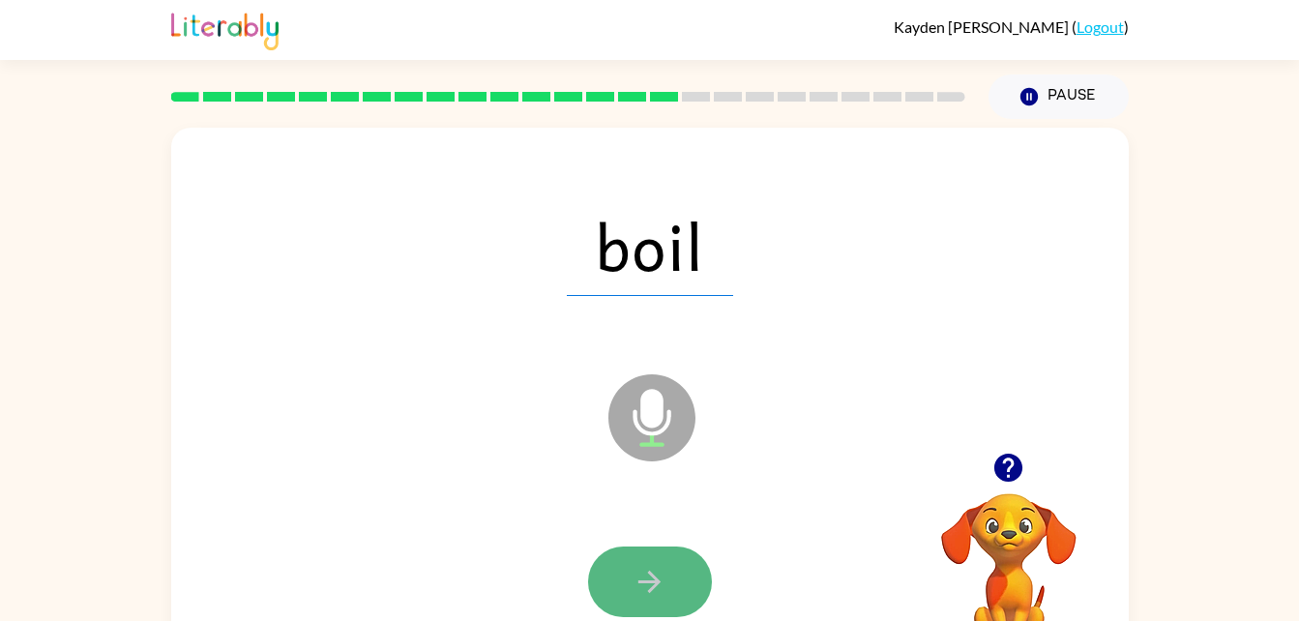
click at [623, 550] on button "button" at bounding box center [650, 582] width 124 height 71
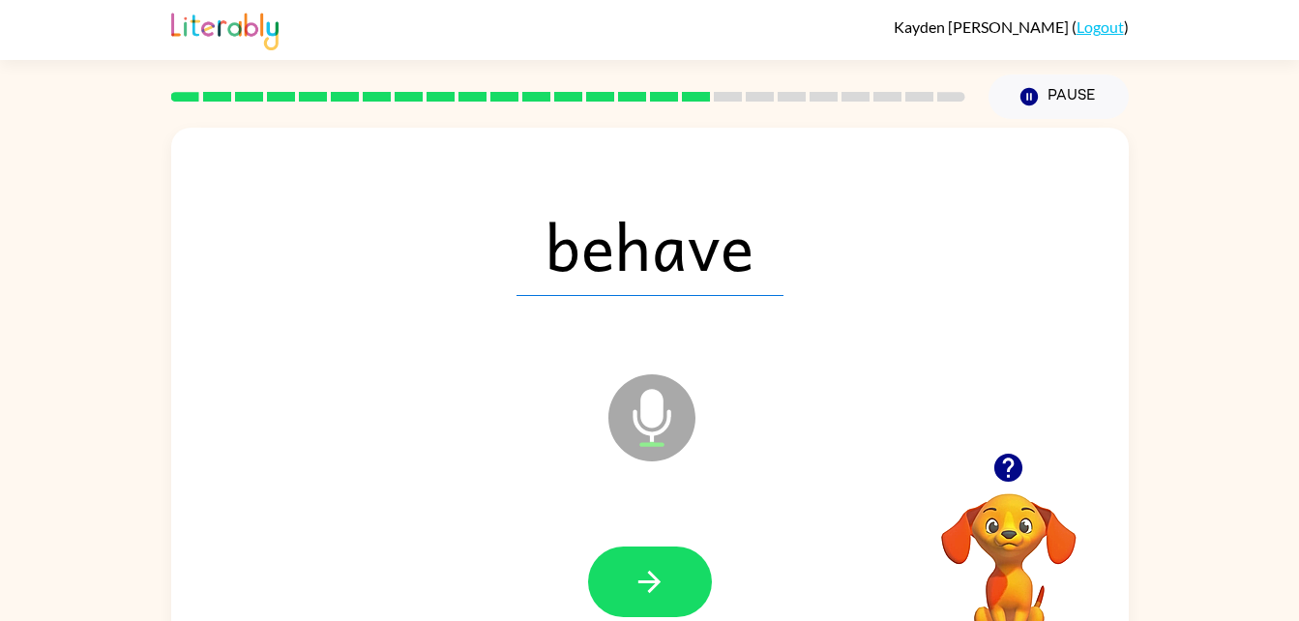
click at [604, 528] on div at bounding box center [650, 582] width 919 height 159
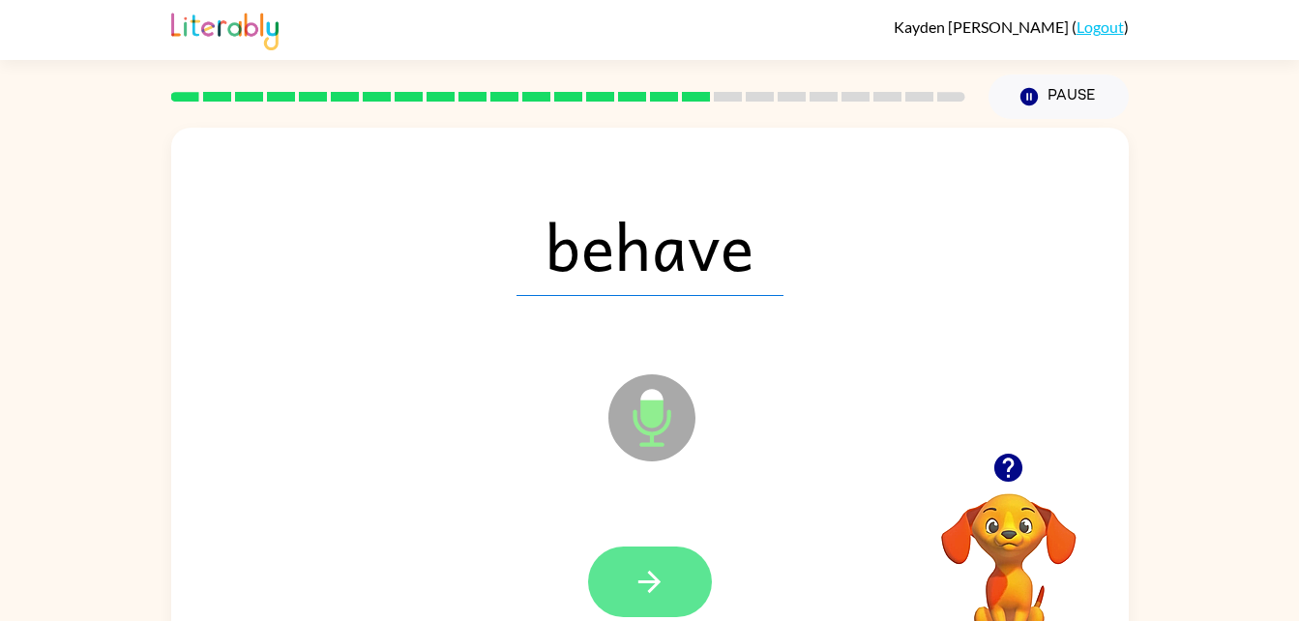
click at [623, 557] on button "button" at bounding box center [650, 582] width 124 height 71
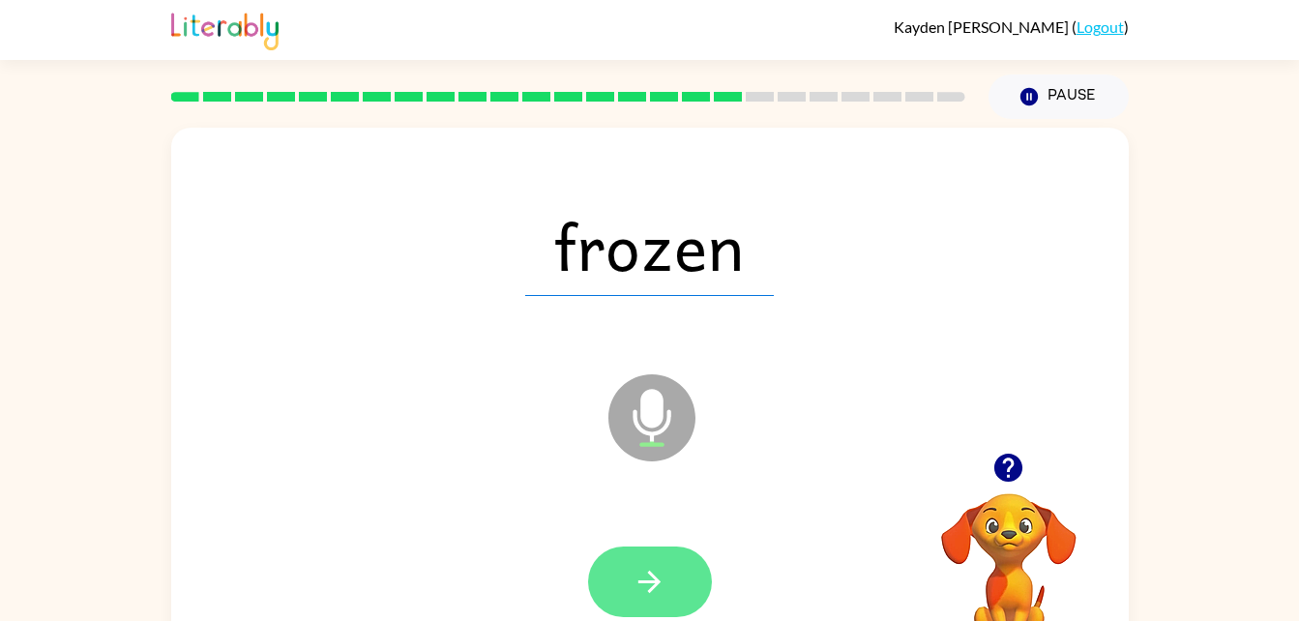
click at [639, 579] on icon "button" at bounding box center [650, 582] width 34 height 34
click at [660, 581] on icon "button" at bounding box center [650, 582] width 34 height 34
click at [627, 589] on button "button" at bounding box center [650, 582] width 124 height 71
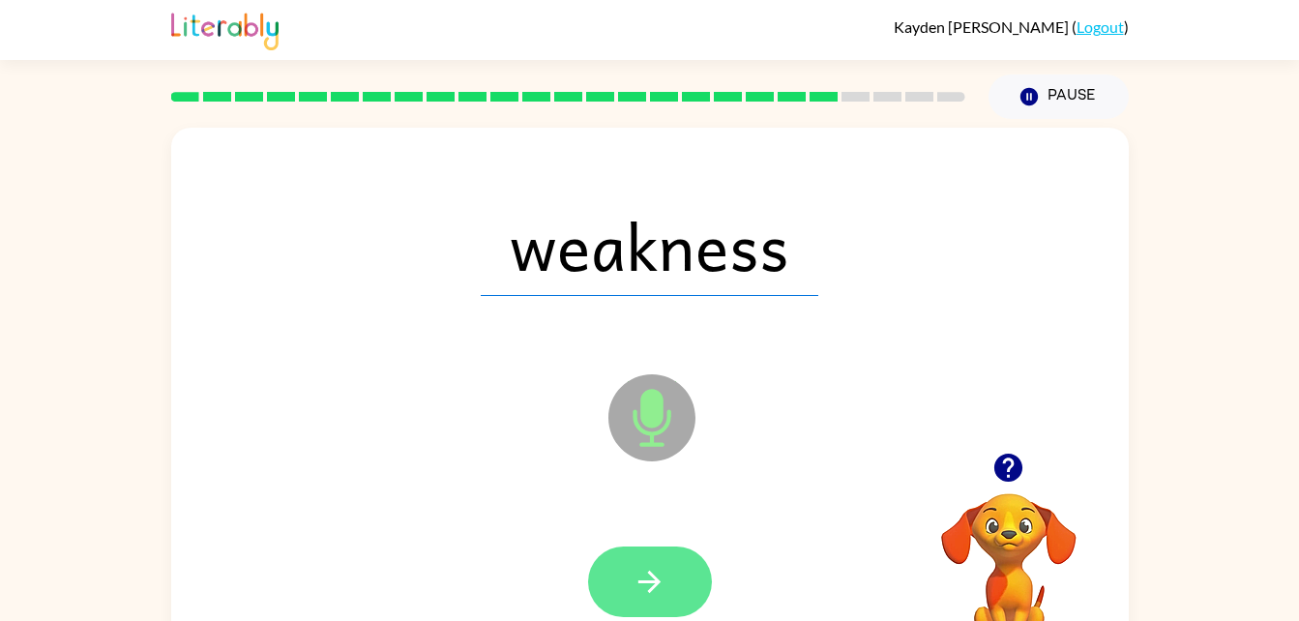
click at [675, 591] on button "button" at bounding box center [650, 582] width 124 height 71
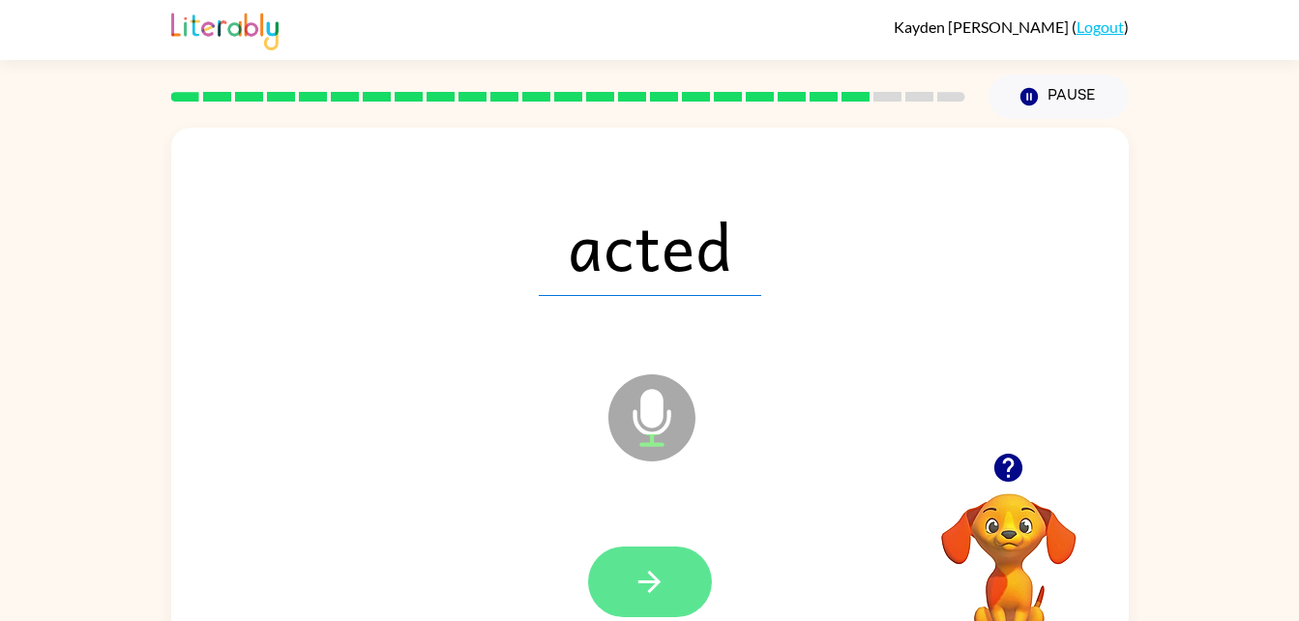
click at [665, 563] on button "button" at bounding box center [650, 582] width 124 height 71
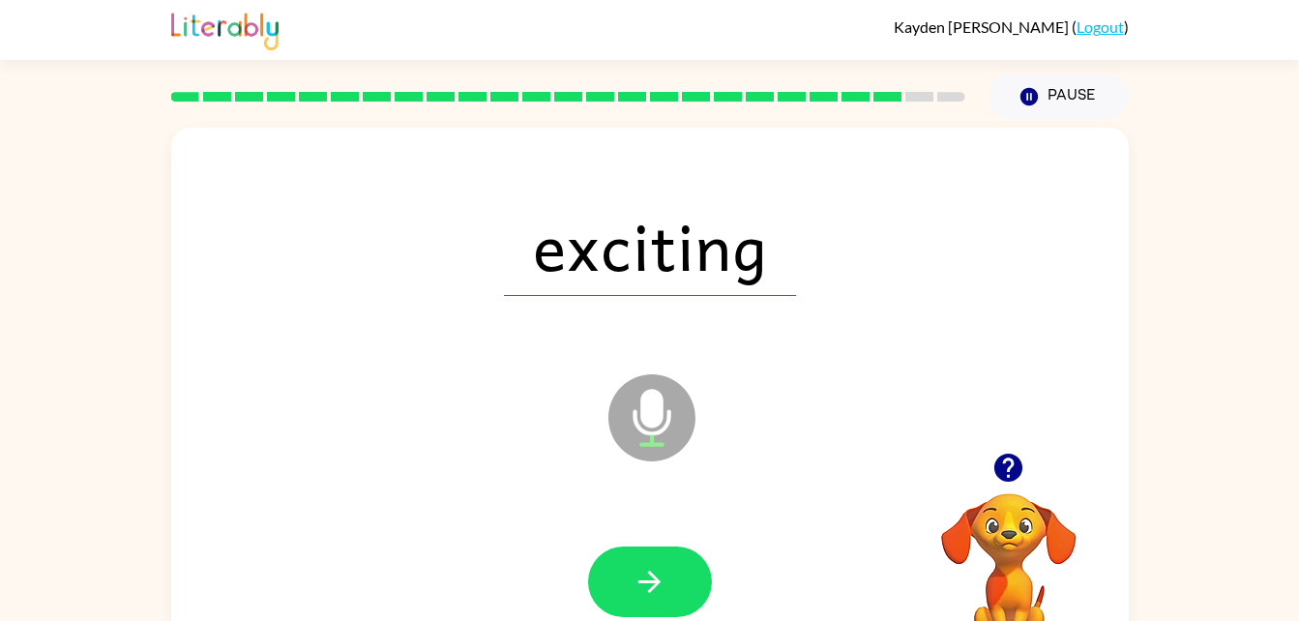
click at [671, 514] on icon "Microphone The Microphone is here when it is your turn to talk" at bounding box center [749, 442] width 290 height 145
click at [671, 528] on div at bounding box center [650, 582] width 919 height 159
click at [640, 562] on button "button" at bounding box center [650, 582] width 124 height 71
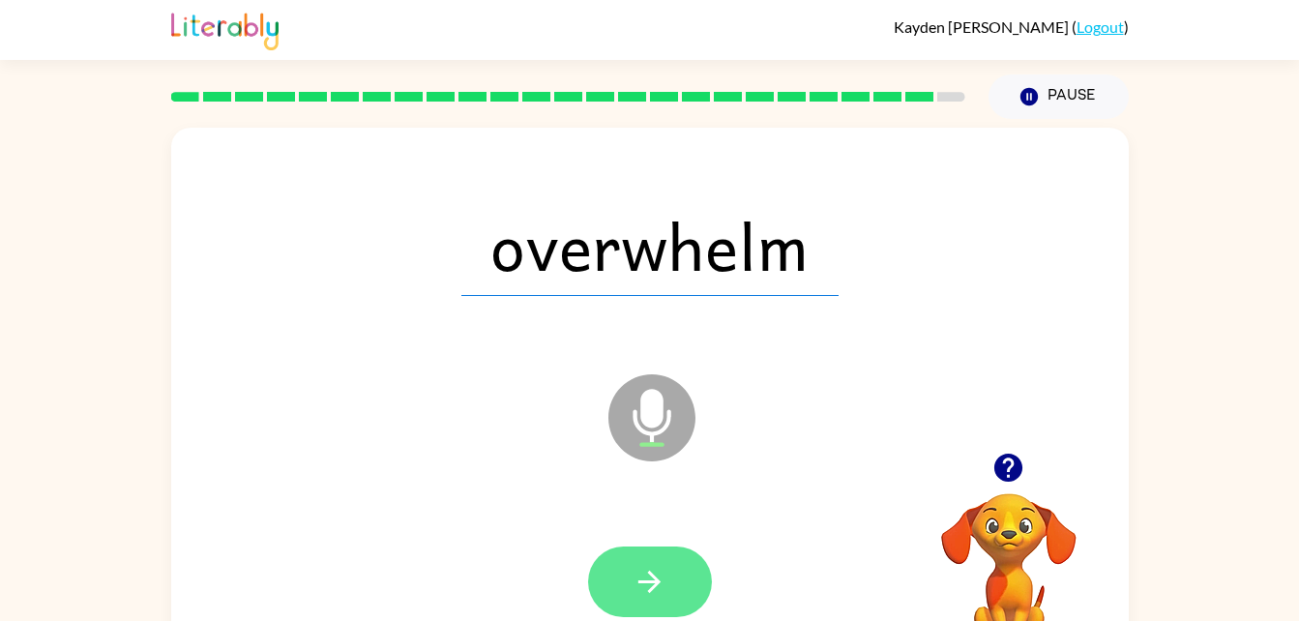
click at [661, 587] on icon "button" at bounding box center [650, 582] width 34 height 34
